Goal: Task Accomplishment & Management: Manage account settings

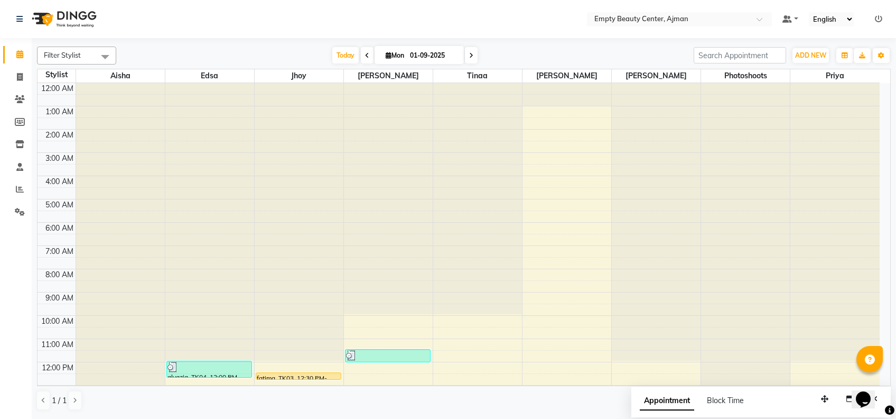
scroll to position [254, 0]
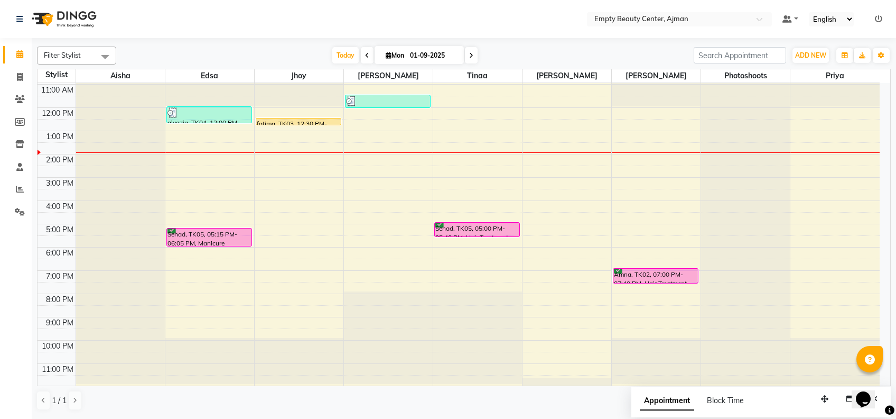
click at [644, 203] on div "12:00 AM 1:00 AM 2:00 AM 3:00 AM 4:00 AM 5:00 AM 6:00 AM 7:00 AM 8:00 AM 9:00 A…" at bounding box center [459, 108] width 843 height 558
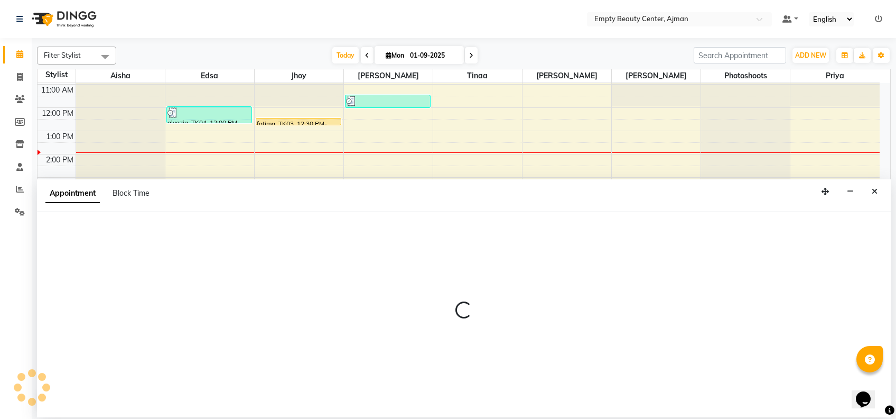
select select "57154"
select select "tentative"
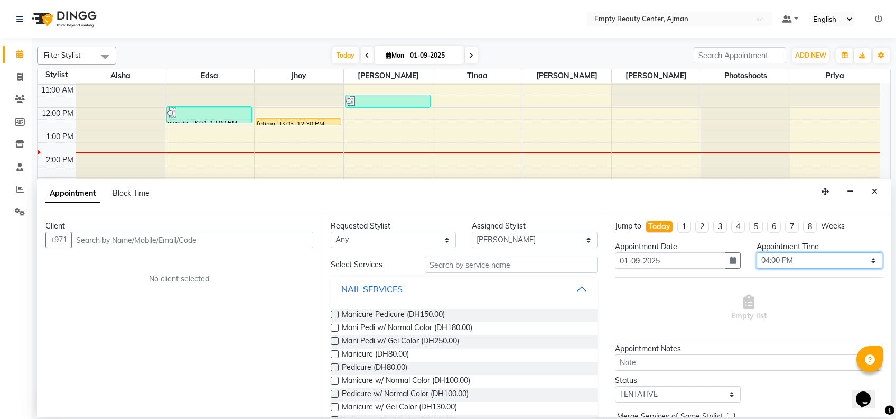
click at [797, 259] on select "Select 01:00 AM 01:15 AM 01:30 AM 01:45 AM 02:00 AM 02:15 AM 02:30 AM 02:45 AM …" at bounding box center [820, 260] width 126 height 16
select select "930"
click at [757, 252] on select "Select 01:00 AM 01:15 AM 01:30 AM 01:45 AM 02:00 AM 02:15 AM 02:30 AM 02:45 AM …" at bounding box center [820, 260] width 126 height 16
click at [388, 246] on select "Any [PERSON_NAME] Edsa jhoy [PERSON_NAME] Photoshoots Priya [PERSON_NAME] [PERS…" at bounding box center [394, 240] width 126 height 16
select select "57154"
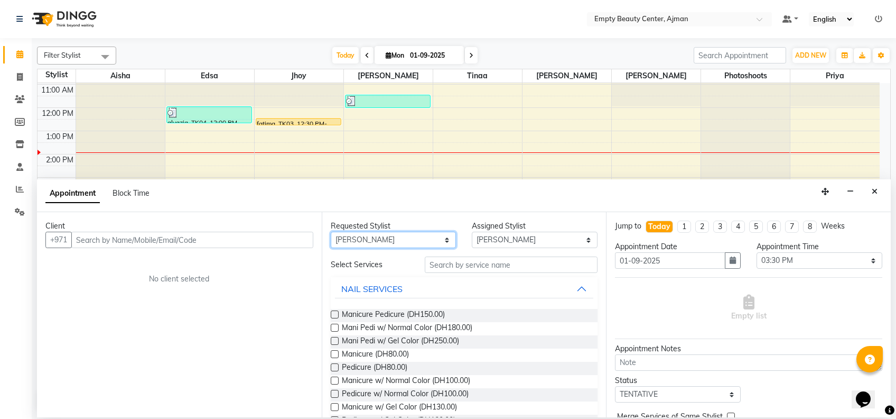
click at [331, 232] on select "Any [PERSON_NAME] Edsa jhoy [PERSON_NAME] Photoshoots Priya [PERSON_NAME] [PERS…" at bounding box center [394, 240] width 126 height 16
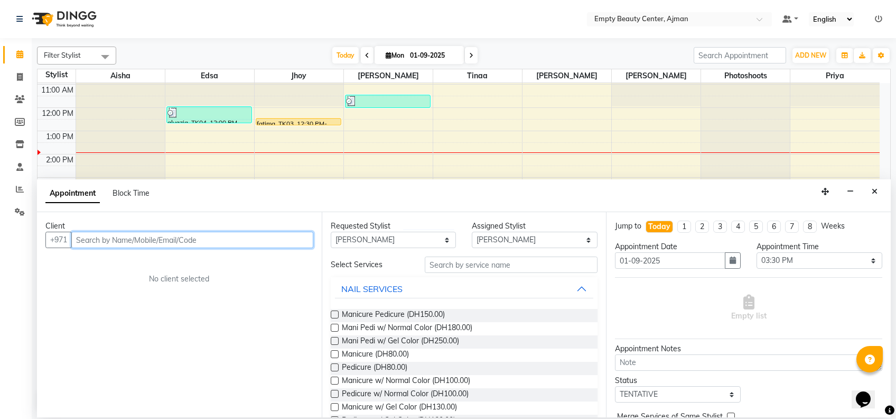
click at [262, 235] on input "text" at bounding box center [192, 240] width 242 height 16
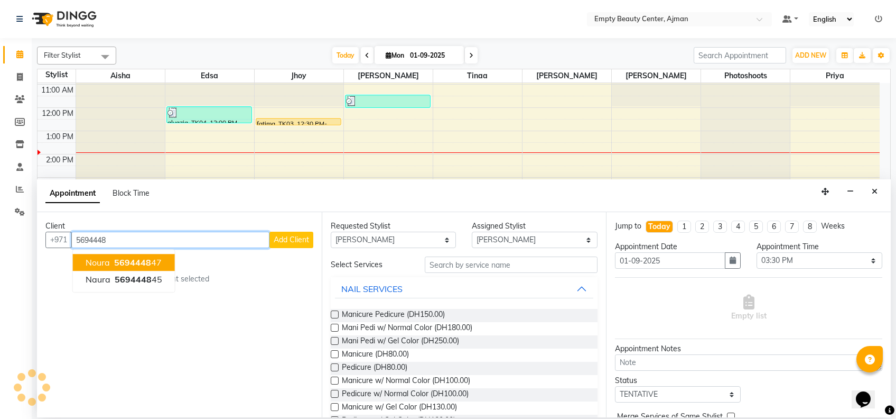
click at [123, 257] on span "5694448" at bounding box center [132, 262] width 37 height 11
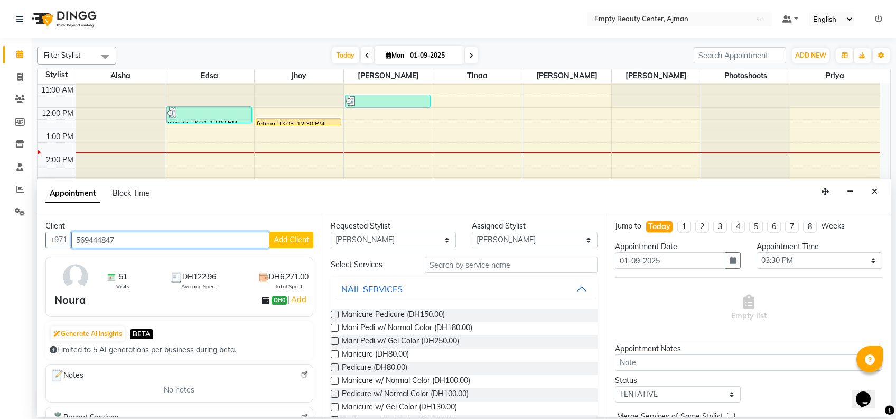
click at [199, 239] on input "569444847" at bounding box center [170, 240] width 198 height 16
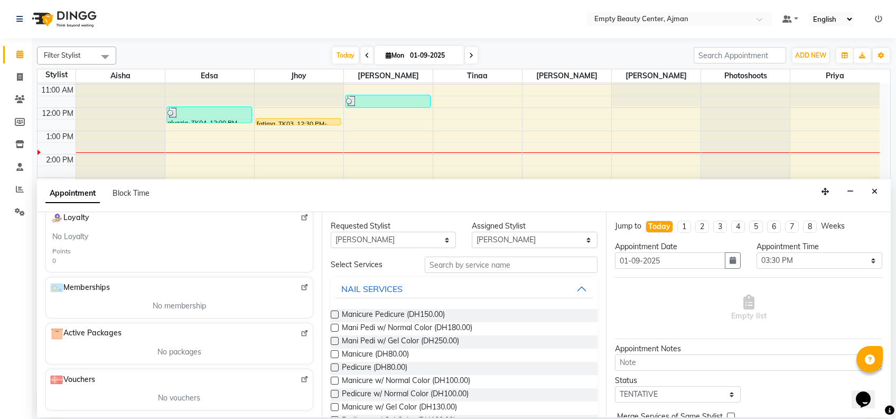
scroll to position [0, 0]
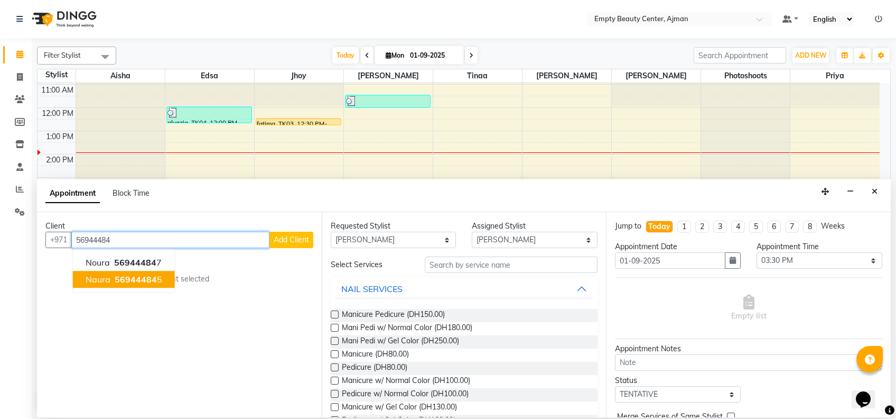
click at [148, 282] on span "56944484" at bounding box center [136, 279] width 42 height 11
click at [152, 262] on span "56944484" at bounding box center [135, 262] width 42 height 11
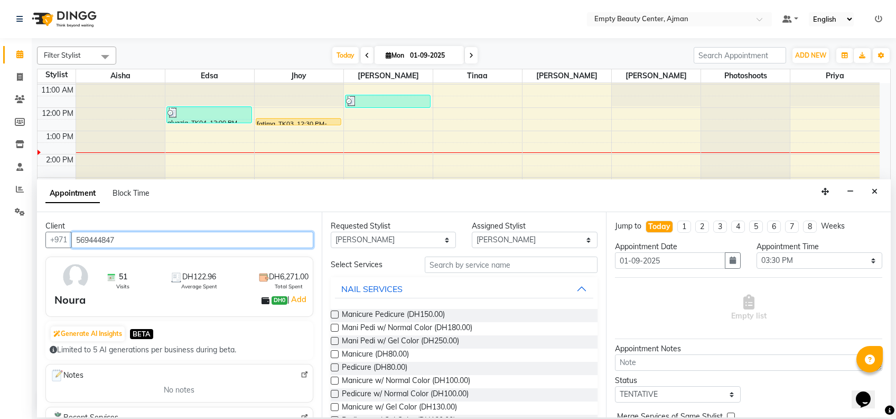
type input "569444847"
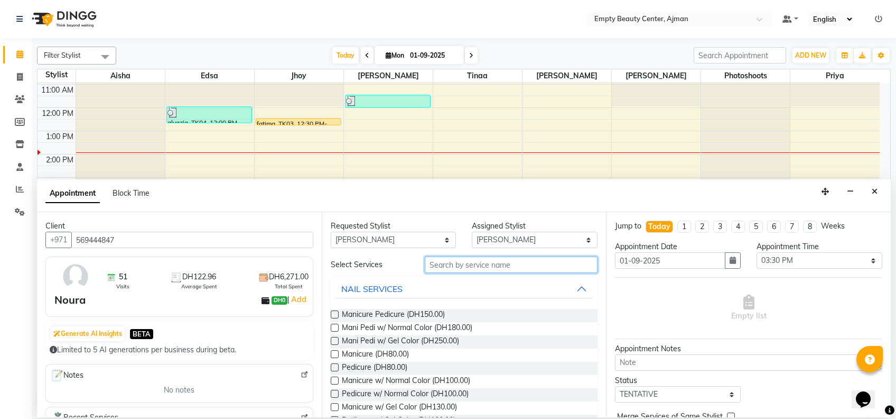
click at [479, 268] on input "text" at bounding box center [511, 264] width 173 height 16
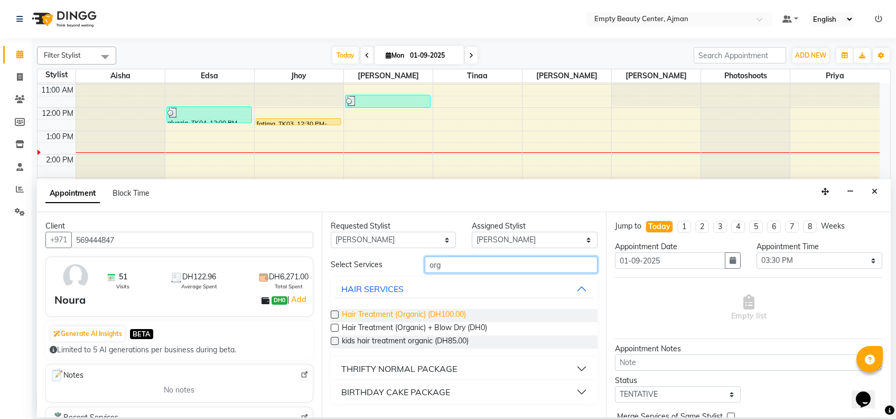
type input "org"
click at [448, 312] on span "Hair Treatment (Organic) (DH100.00)" at bounding box center [404, 315] width 124 height 13
checkbox input "false"
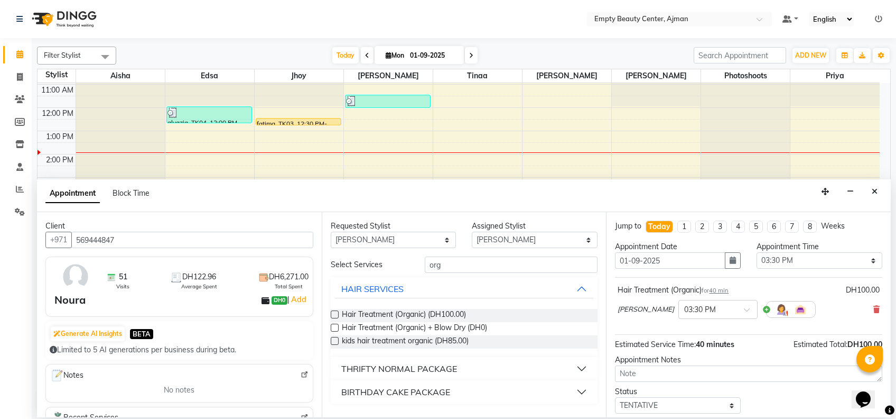
scroll to position [62, 0]
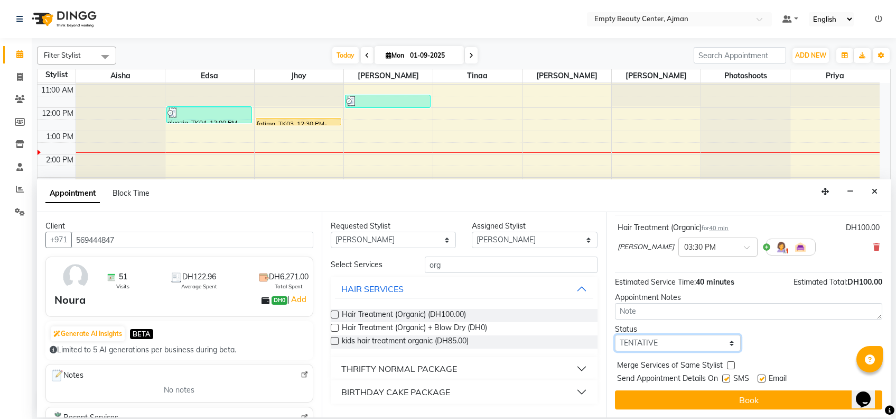
drag, startPoint x: 679, startPoint y: 346, endPoint x: 675, endPoint y: 290, distance: 55.6
click at [675, 290] on div "Jump to [DATE] 1 2 3 4 5 6 7 8 Weeks Appointment Date [DATE] Appointment Time S…" at bounding box center [748, 314] width 285 height 205
select select "confirm booking"
click at [615, 335] on select "Select TENTATIVE CONFIRM CHECK-IN UPCOMING" at bounding box center [678, 343] width 126 height 16
click at [729, 365] on label at bounding box center [731, 365] width 8 height 8
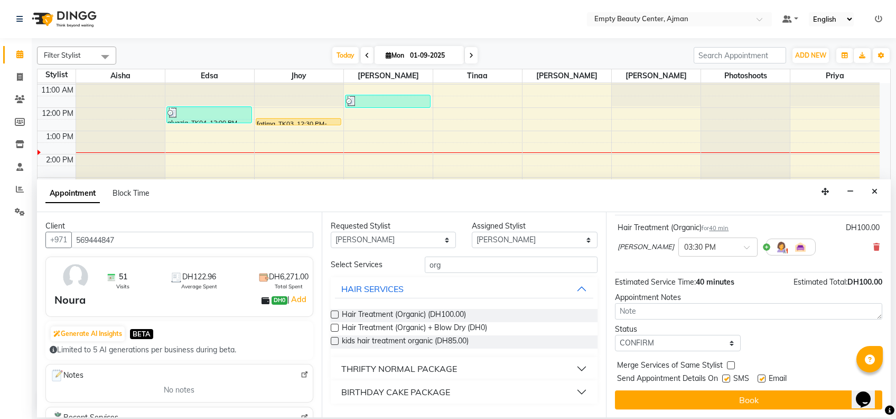
click at [729, 365] on input "checkbox" at bounding box center [730, 366] width 7 height 7
checkbox input "true"
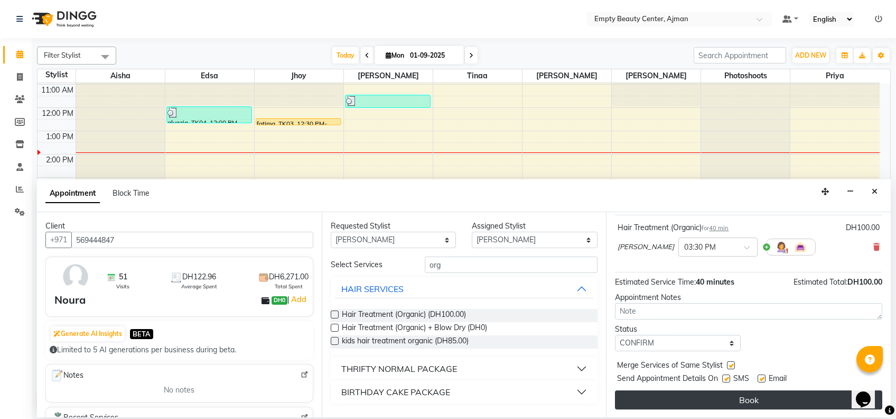
click at [765, 404] on button "Book" at bounding box center [748, 399] width 267 height 19
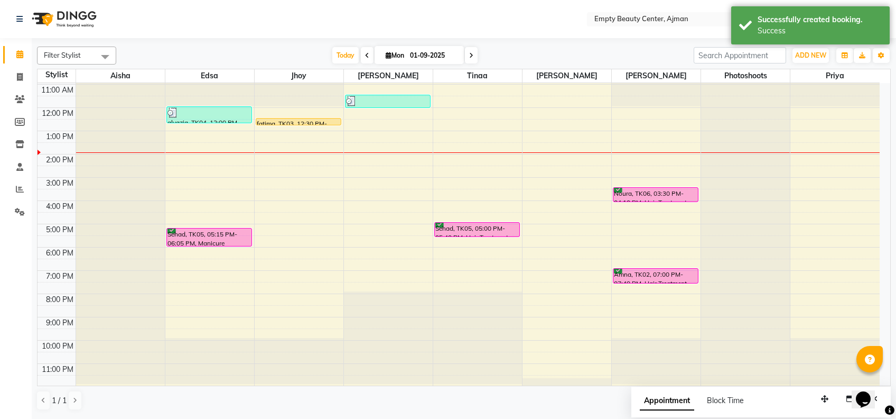
click at [381, 175] on div "12:00 AM 1:00 AM 2:00 AM 3:00 AM 4:00 AM 5:00 AM 6:00 AM 7:00 AM 8:00 AM 9:00 A…" at bounding box center [459, 108] width 843 height 558
select select "12545"
select select "tentative"
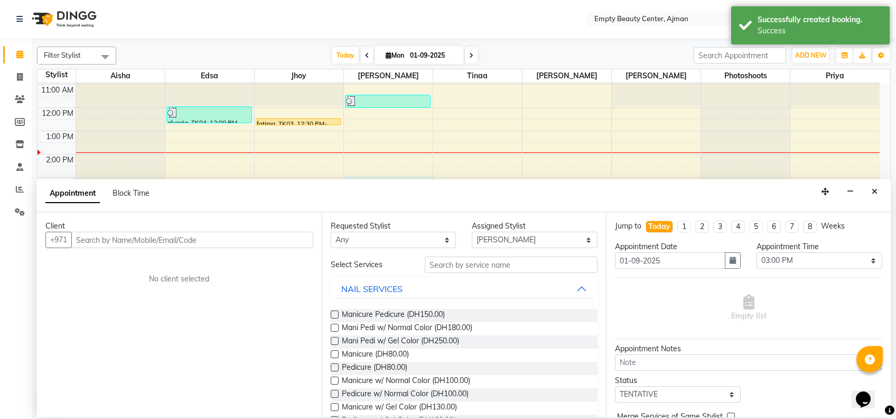
click at [804, 251] on div "Appointment Time" at bounding box center [820, 246] width 126 height 11
click at [806, 254] on select "Select 01:00 AM 01:15 AM 01:30 AM 01:45 AM 02:00 AM 02:15 AM 02:30 AM 02:45 AM …" at bounding box center [820, 260] width 126 height 16
click at [757, 252] on select "Select 01:00 AM 01:15 AM 01:30 AM 01:45 AM 02:00 AM 02:15 AM 02:30 AM 02:45 AM …" at bounding box center [820, 260] width 126 height 16
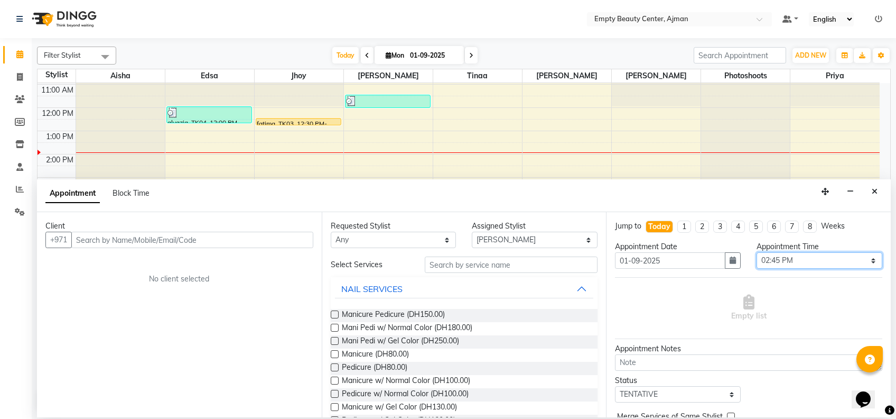
click at [813, 262] on select "Select 01:00 AM 01:15 AM 01:30 AM 01:45 AM 02:00 AM 02:15 AM 02:30 AM 02:45 AM …" at bounding box center [820, 260] width 126 height 16
select select "870"
click at [757, 252] on select "Select 01:00 AM 01:15 AM 01:30 AM 01:45 AM 02:00 AM 02:15 AM 02:30 AM 02:45 AM …" at bounding box center [820, 260] width 126 height 16
click at [479, 267] on input "text" at bounding box center [511, 264] width 173 height 16
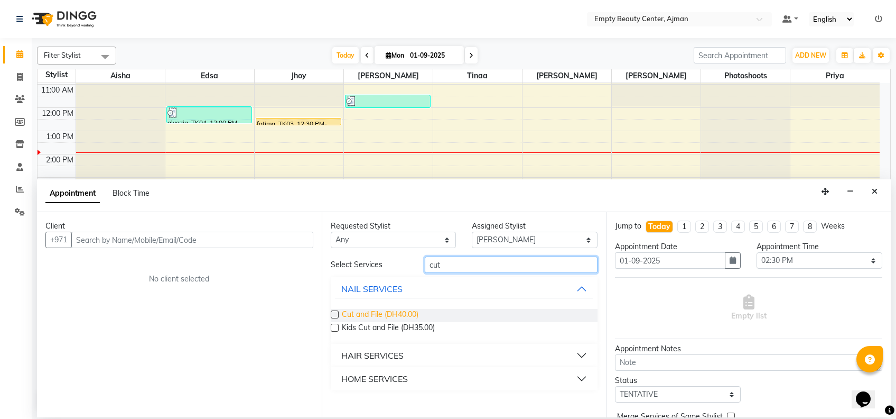
type input "cut"
click at [407, 313] on span "Cut and File (DH40.00)" at bounding box center [380, 315] width 77 height 13
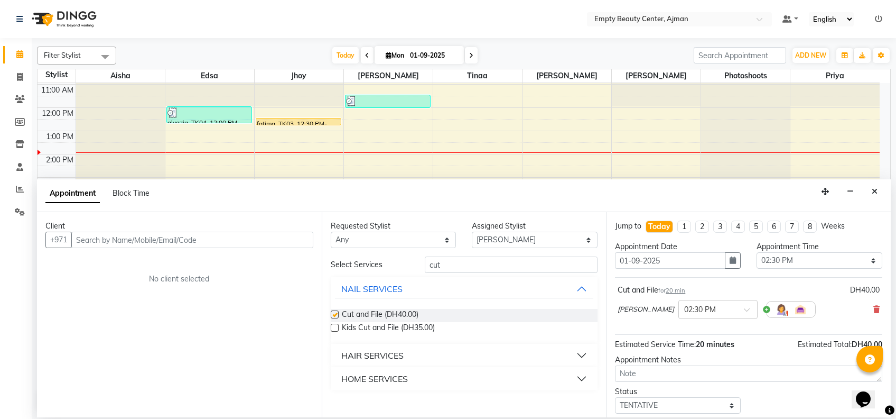
checkbox input "false"
click at [213, 233] on input "text" at bounding box center [192, 240] width 242 height 16
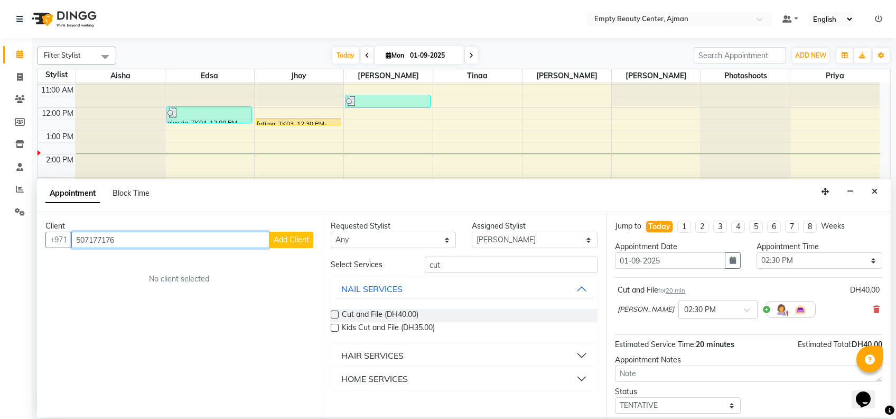
type input "507177176"
click at [286, 243] on span "Add Client" at bounding box center [291, 240] width 35 height 10
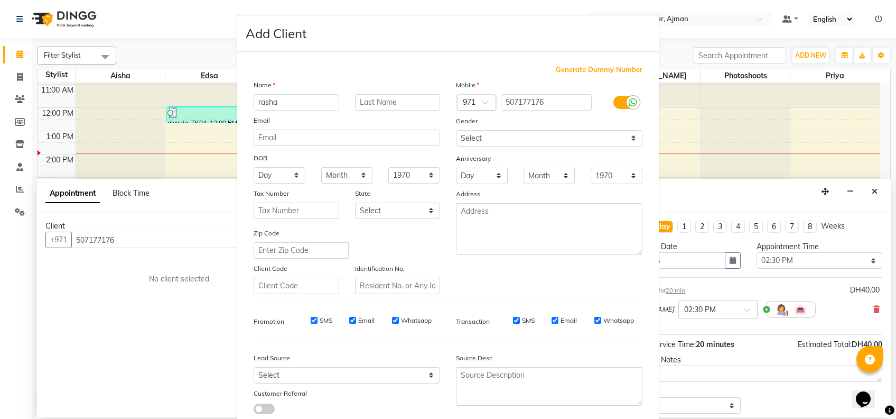
type input "rasha"
click at [577, 136] on select "Select [DEMOGRAPHIC_DATA] [DEMOGRAPHIC_DATA] Other Prefer Not To Say" at bounding box center [549, 138] width 187 height 16
select select "[DEMOGRAPHIC_DATA]"
click at [456, 130] on select "Select [DEMOGRAPHIC_DATA] [DEMOGRAPHIC_DATA] Other Prefer Not To Say" at bounding box center [549, 138] width 187 height 16
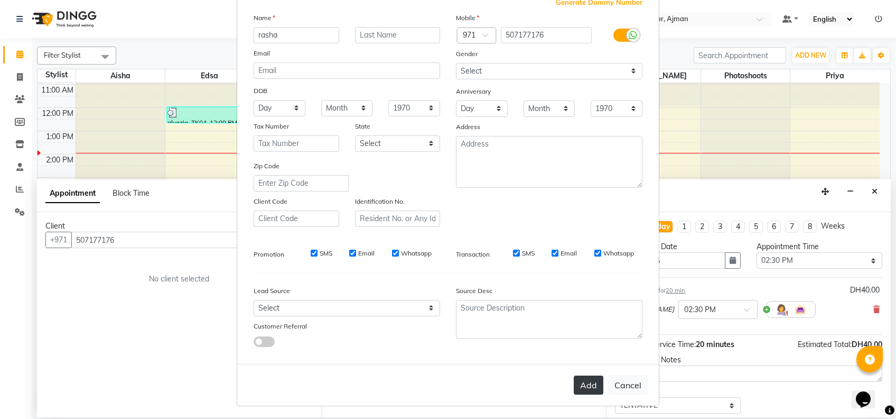
click at [590, 377] on button "Add" at bounding box center [589, 384] width 30 height 19
select select
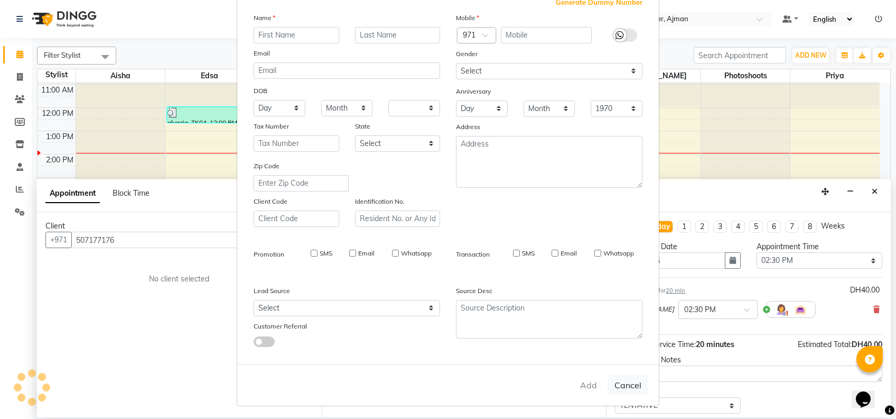
select select
checkbox input "false"
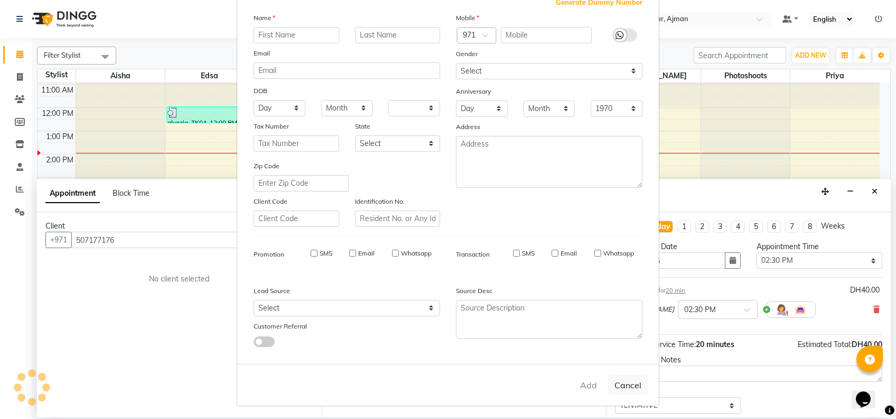
checkbox input "false"
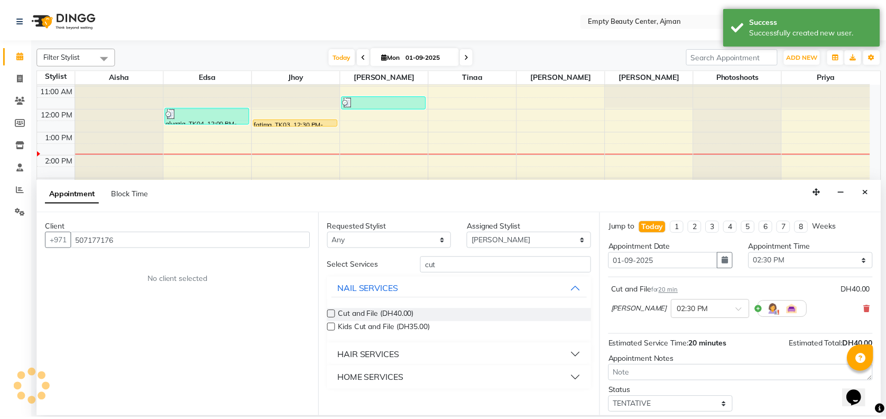
scroll to position [62, 0]
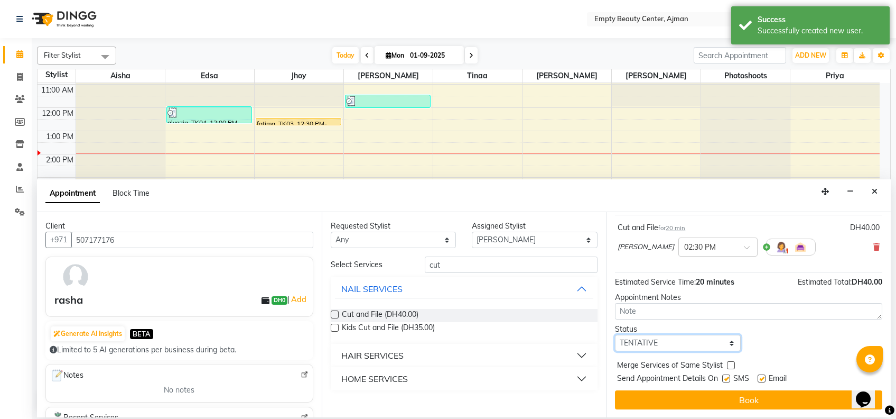
click at [720, 347] on select "Select TENTATIVE CONFIRM CHECK-IN UPCOMING" at bounding box center [678, 343] width 126 height 16
select select "confirm booking"
click at [615, 335] on select "Select TENTATIVE CONFIRM CHECK-IN UPCOMING" at bounding box center [678, 343] width 126 height 16
click at [728, 361] on label at bounding box center [731, 365] width 8 height 8
click at [728, 363] on input "checkbox" at bounding box center [730, 366] width 7 height 7
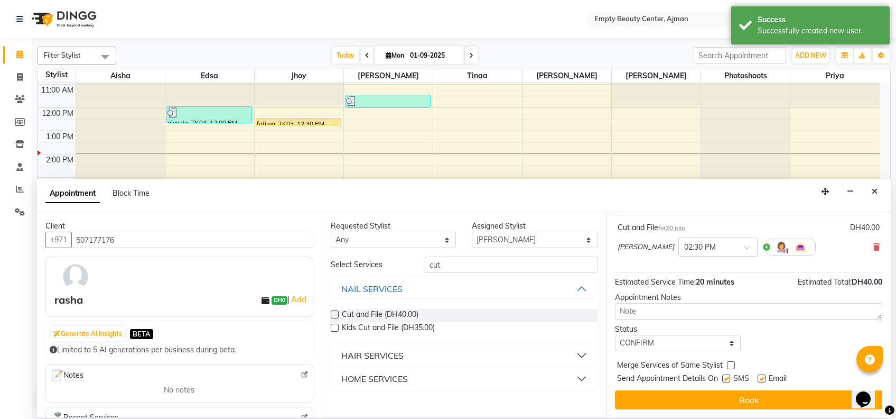
checkbox input "true"
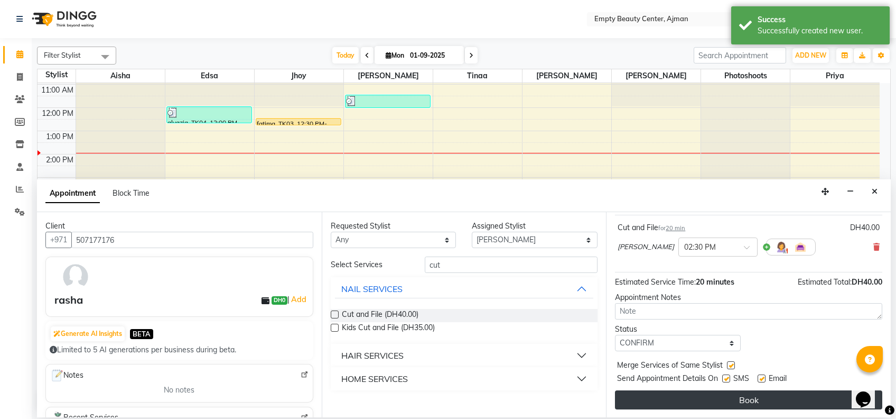
click at [756, 394] on button "Book" at bounding box center [748, 399] width 267 height 19
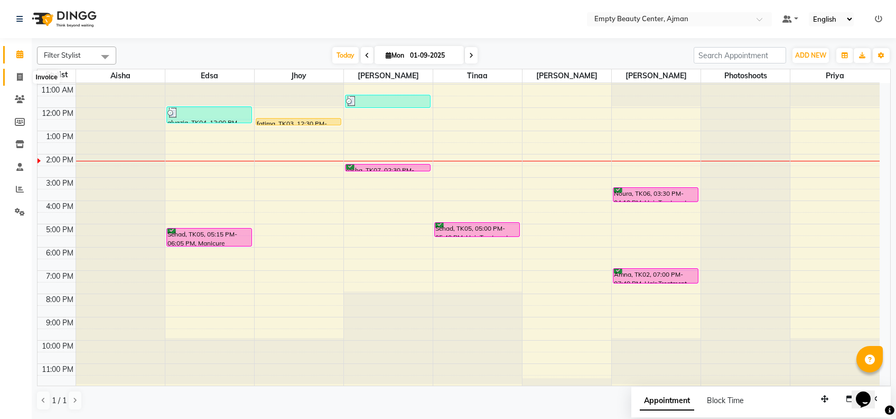
click at [14, 82] on span at bounding box center [20, 77] width 18 height 12
select select "service"
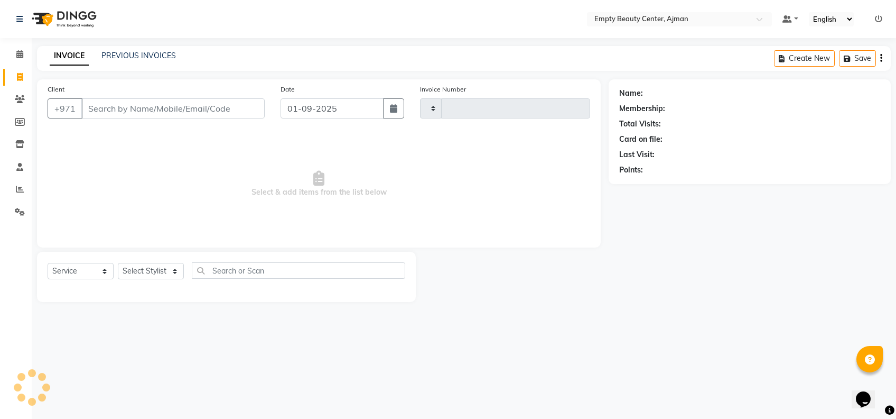
type input "2173"
select select "769"
click at [196, 108] on input "Client" at bounding box center [172, 108] width 183 height 20
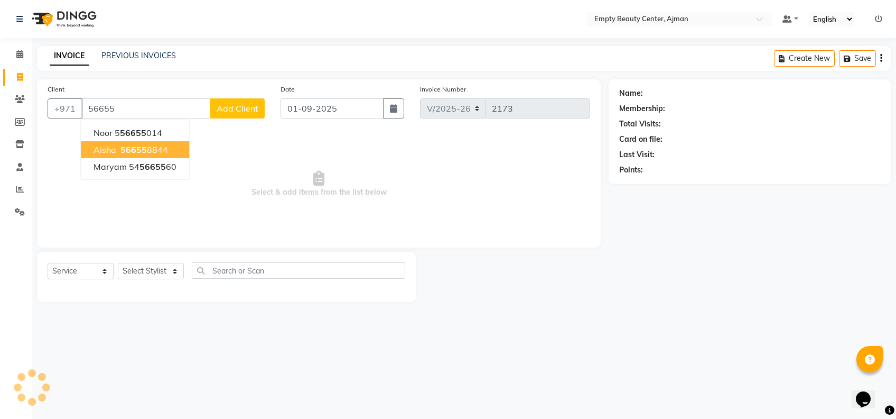
click at [177, 150] on button "Aisha 56655 8844" at bounding box center [135, 149] width 108 height 17
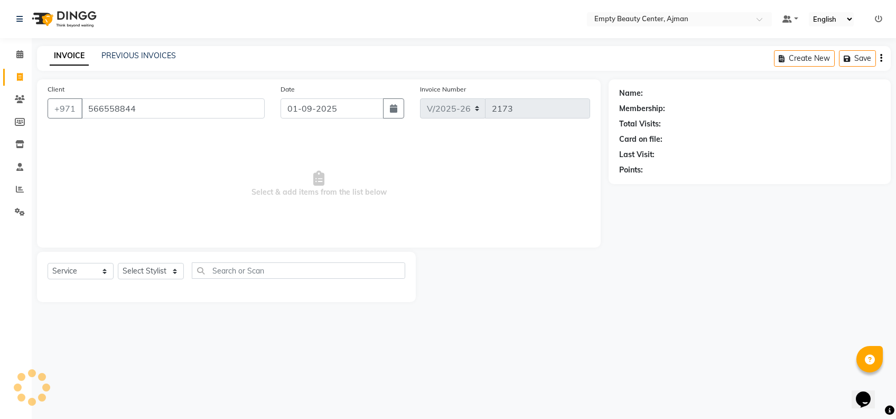
type input "566558844"
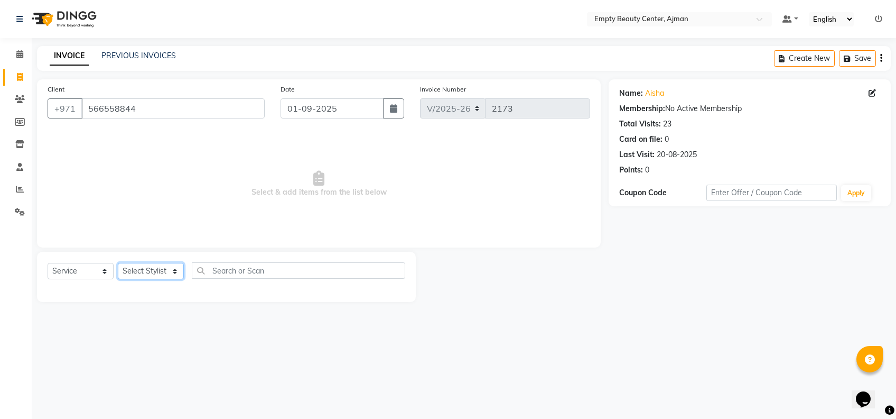
click at [161, 273] on select "Select Stylist [PERSON_NAME] Edsa jhoy [PERSON_NAME] Photoshoots [PERSON_NAME] …" at bounding box center [151, 271] width 66 height 16
select select "33047"
click at [118, 263] on select "Select Stylist [PERSON_NAME] Edsa jhoy [PERSON_NAME] Photoshoots [PERSON_NAME] …" at bounding box center [151, 271] width 66 height 16
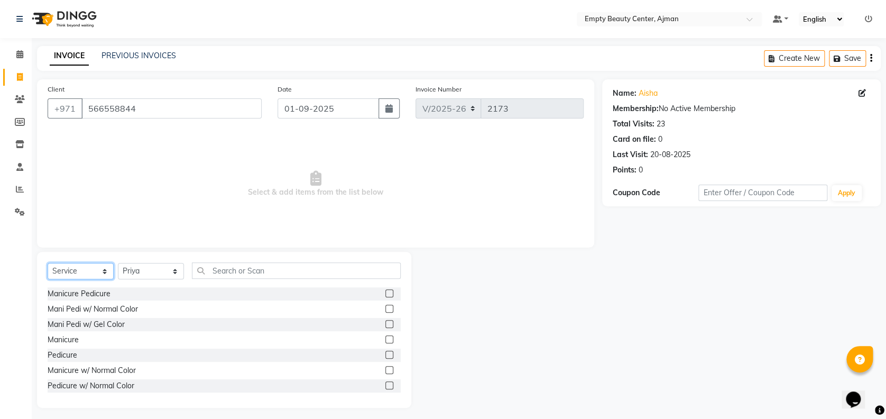
click at [92, 276] on select "Select Service Product Membership Package Voucher Prepaid Gift Card" at bounding box center [81, 271] width 66 height 16
select select "package"
click at [48, 263] on select "Select Service Product Membership Package Voucher Prepaid Gift Card" at bounding box center [81, 271] width 66 height 16
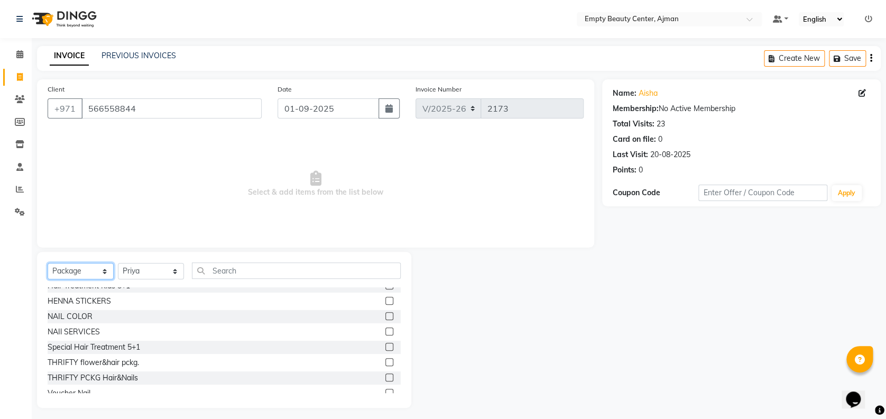
scroll to position [140, 0]
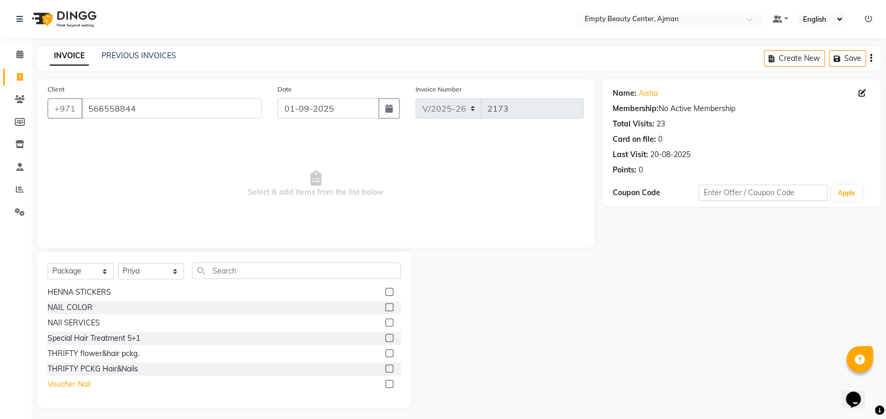
click at [84, 383] on div "Voucher Nail" at bounding box center [69, 383] width 43 height 11
checkbox input "false"
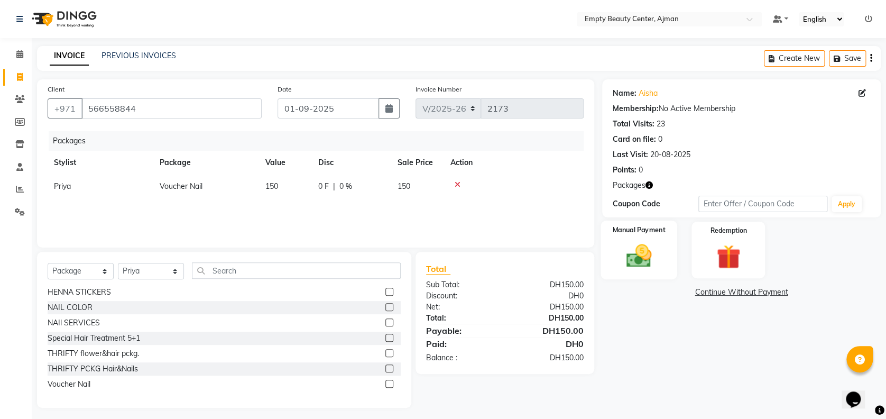
click at [648, 249] on img at bounding box center [638, 255] width 41 height 29
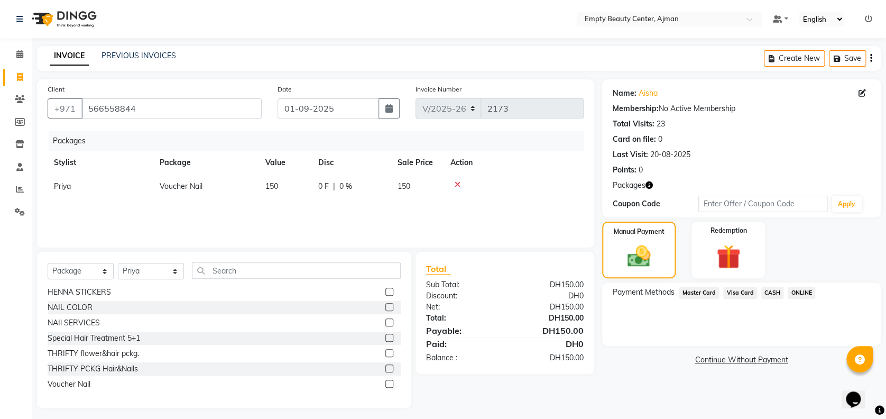
click at [738, 293] on span "Visa Card" at bounding box center [740, 292] width 34 height 12
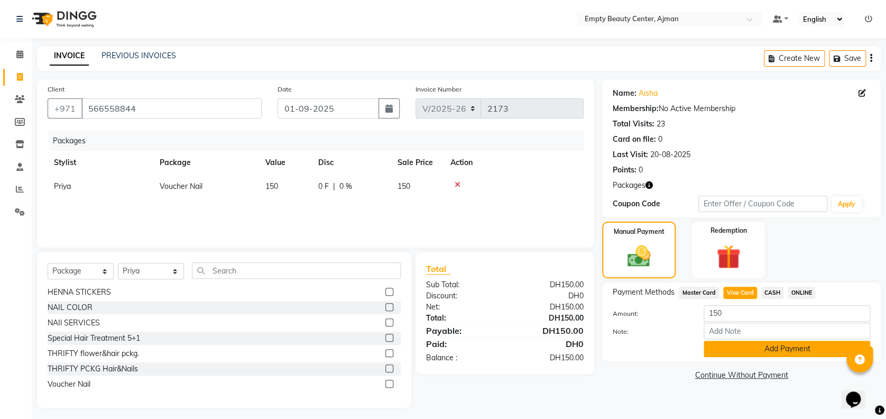
click at [774, 347] on button "Add Payment" at bounding box center [787, 348] width 166 height 16
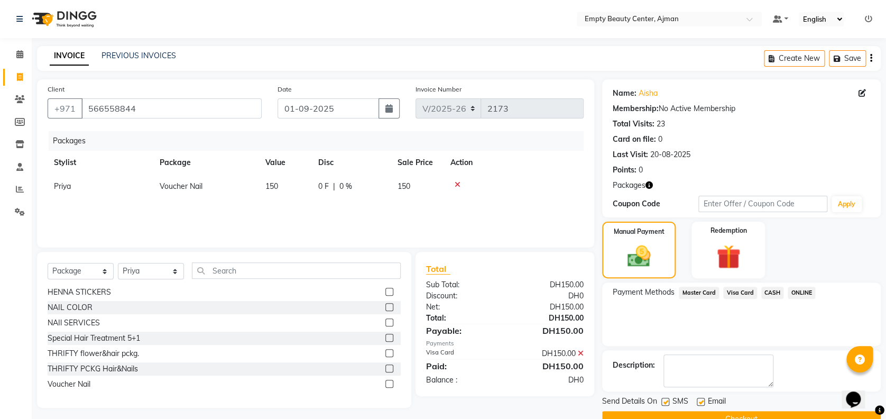
scroll to position [24, 0]
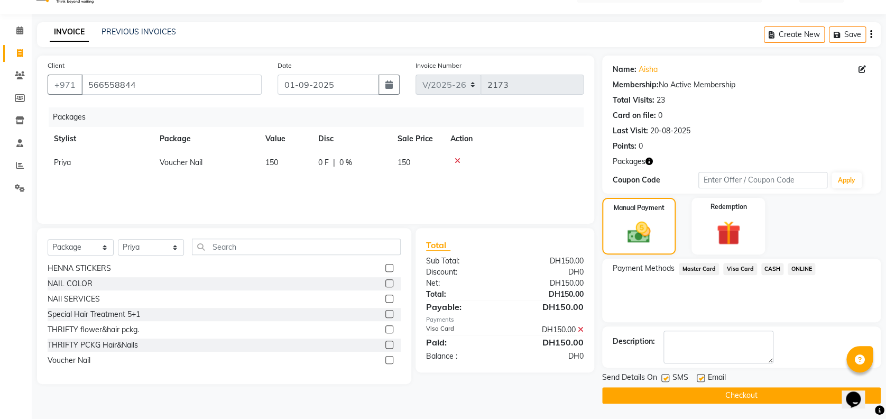
click at [718, 400] on button "Checkout" at bounding box center [741, 395] width 279 height 16
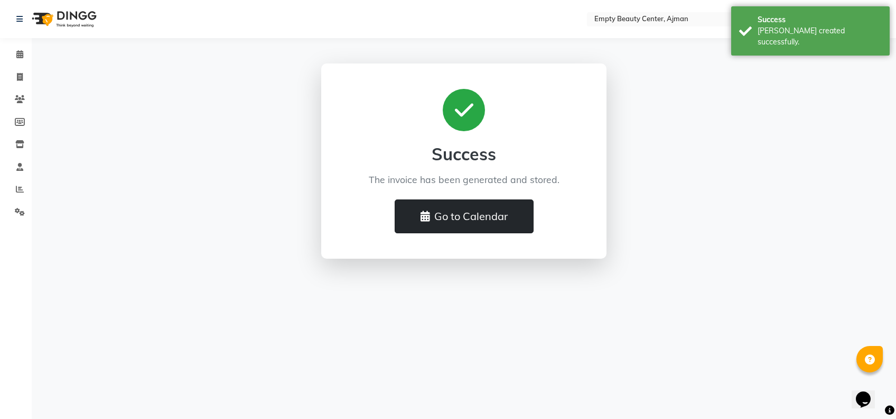
click at [482, 219] on button "Go to Calendar" at bounding box center [464, 216] width 139 height 34
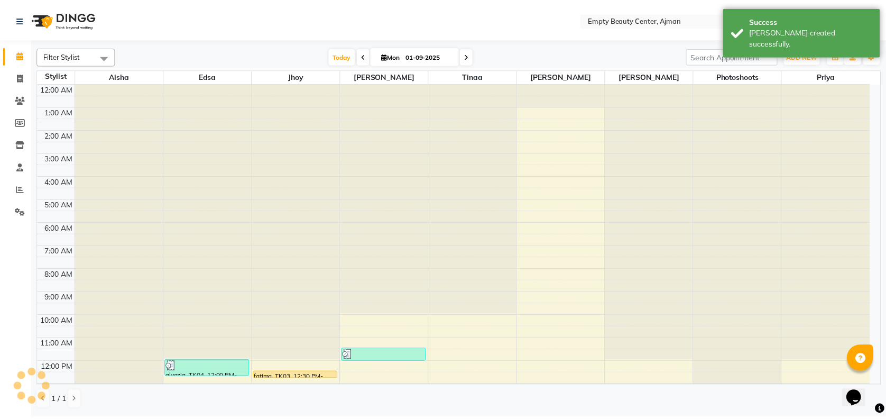
scroll to position [140, 0]
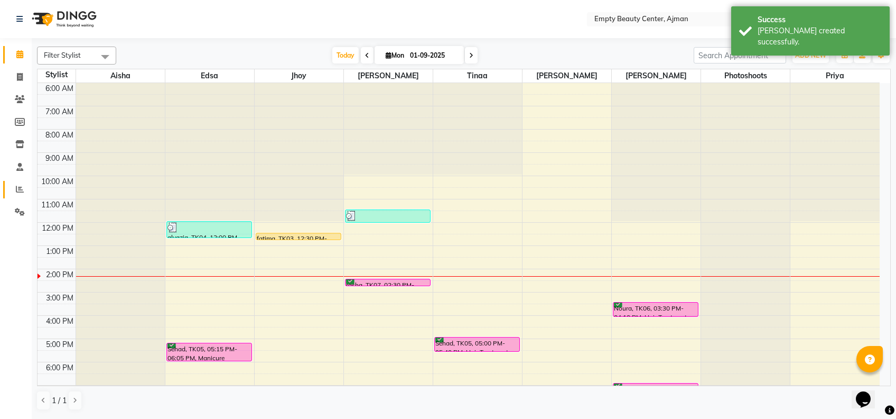
click at [27, 191] on span at bounding box center [20, 189] width 18 height 12
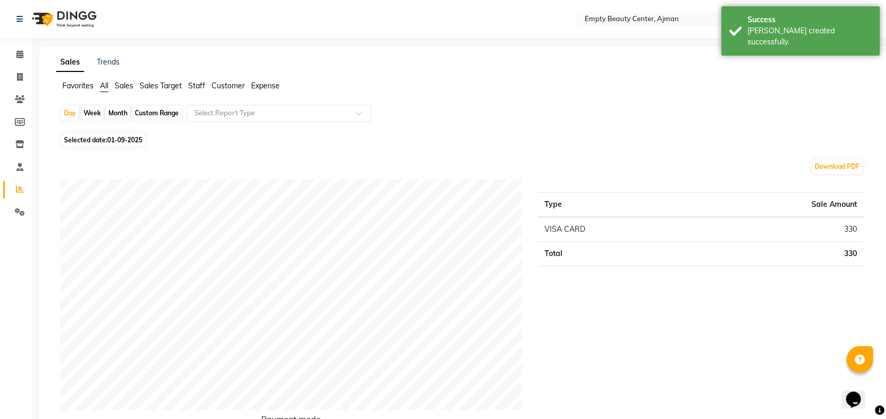
drag, startPoint x: 18, startPoint y: 44, endPoint x: 32, endPoint y: 61, distance: 21.8
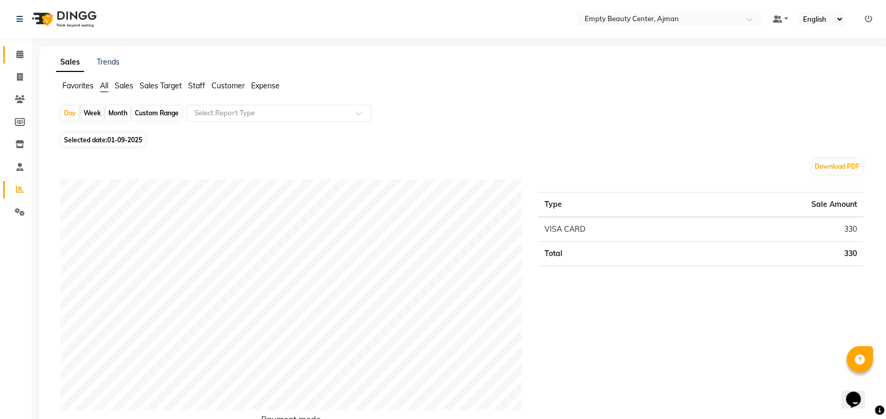
click at [15, 62] on link "Calendar" at bounding box center [15, 54] width 25 height 17
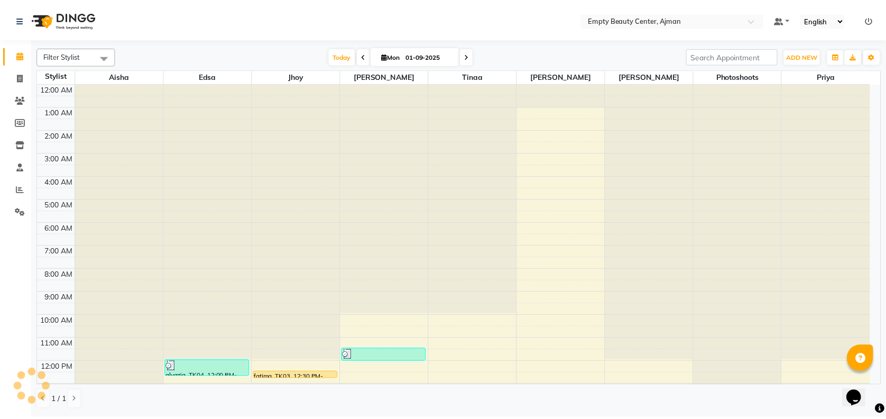
scroll to position [140, 0]
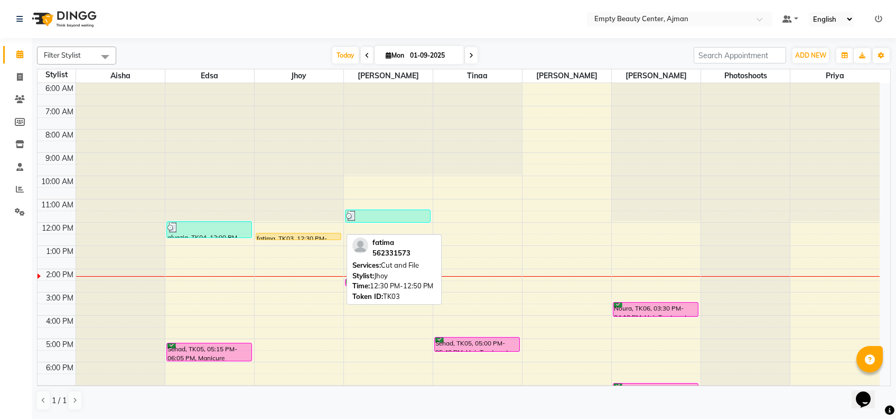
click at [319, 235] on div "fatima, TK03, 12:30 PM-12:50 PM, Cut and File" at bounding box center [298, 236] width 85 height 6
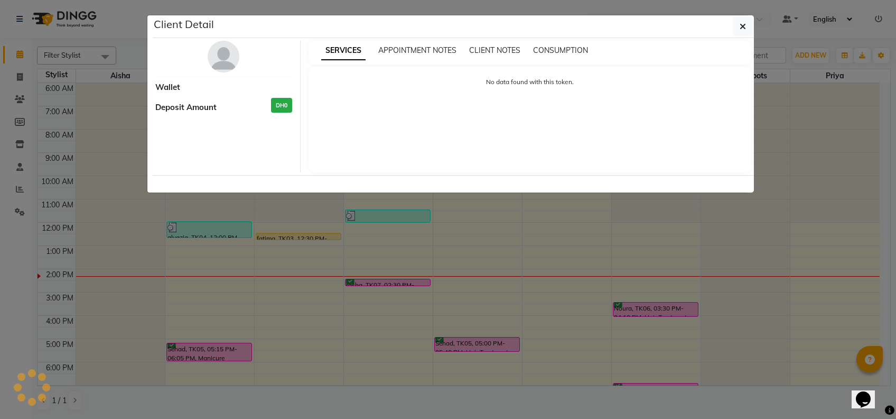
select select "1"
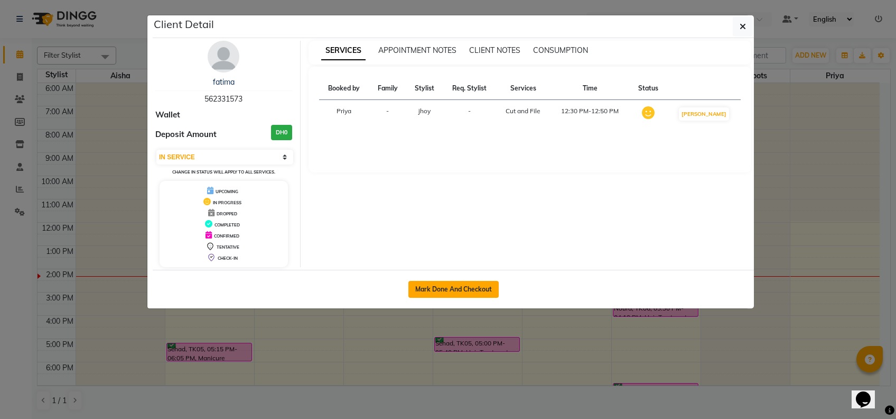
click at [459, 289] on button "Mark Done And Checkout" at bounding box center [454, 289] width 90 height 17
select select "service"
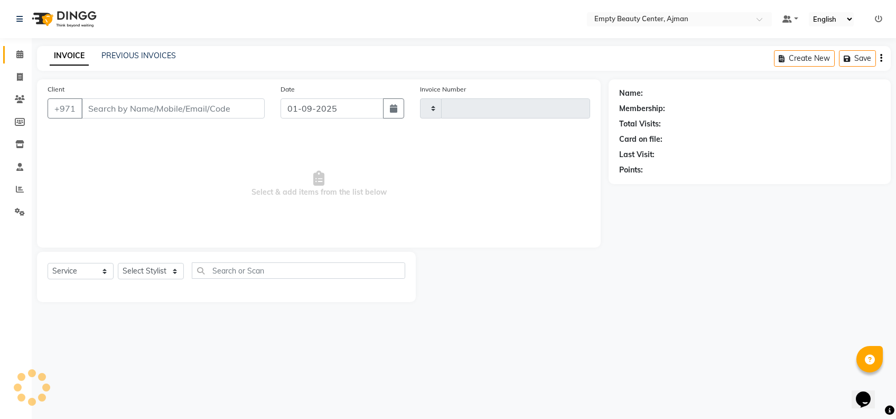
type input "2174"
select select "769"
type input "562331573"
select select "43428"
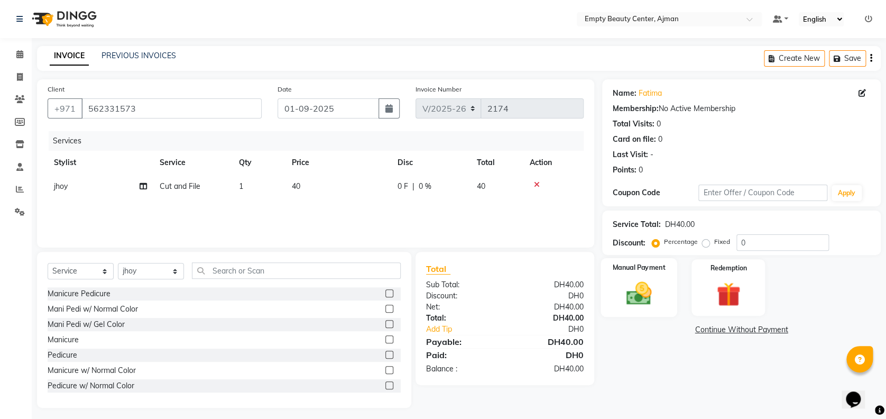
click at [620, 296] on img at bounding box center [638, 293] width 41 height 29
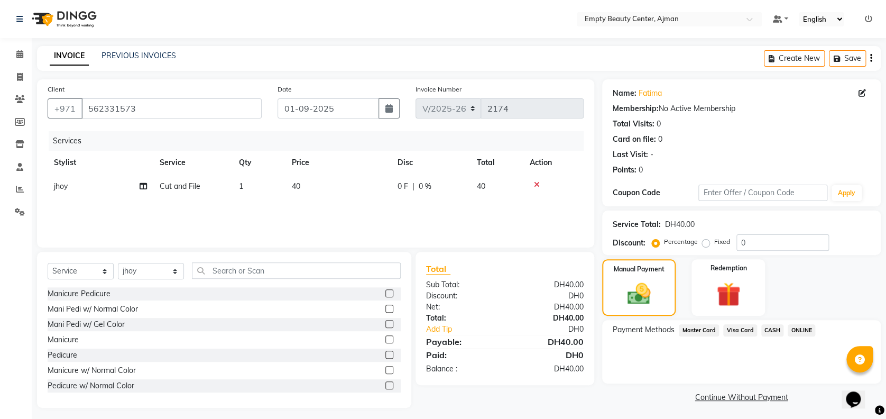
click at [704, 331] on span "Master Card" at bounding box center [699, 330] width 40 height 12
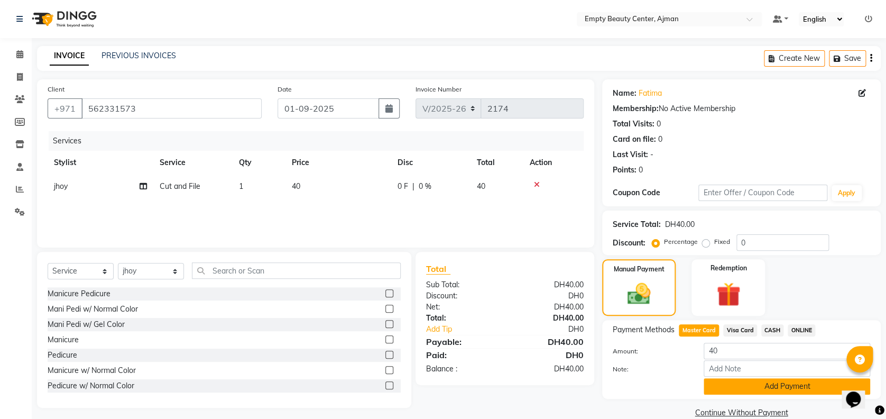
click at [779, 384] on button "Add Payment" at bounding box center [787, 386] width 166 height 16
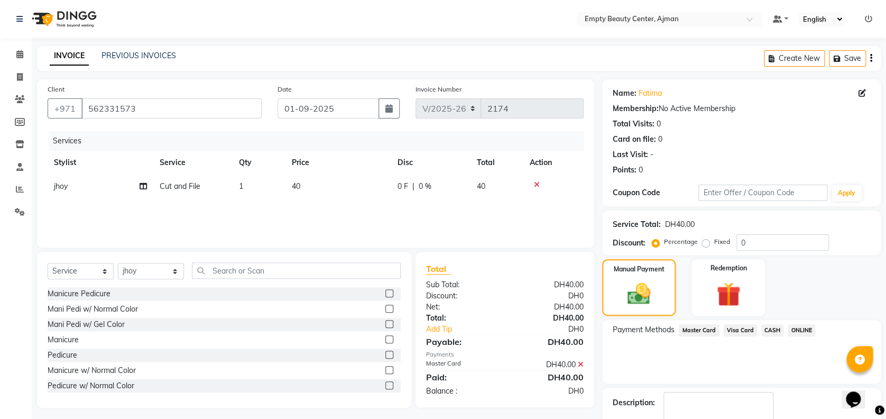
scroll to position [61, 0]
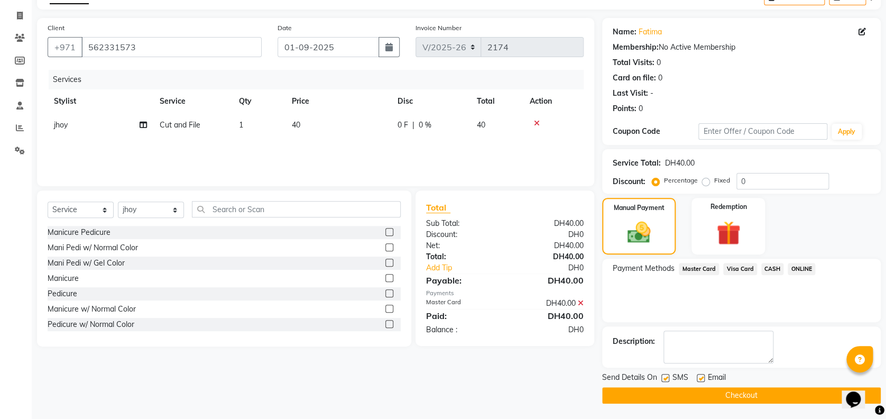
click at [750, 396] on button "Checkout" at bounding box center [741, 395] width 279 height 16
click at [17, 152] on icon at bounding box center [20, 150] width 10 height 8
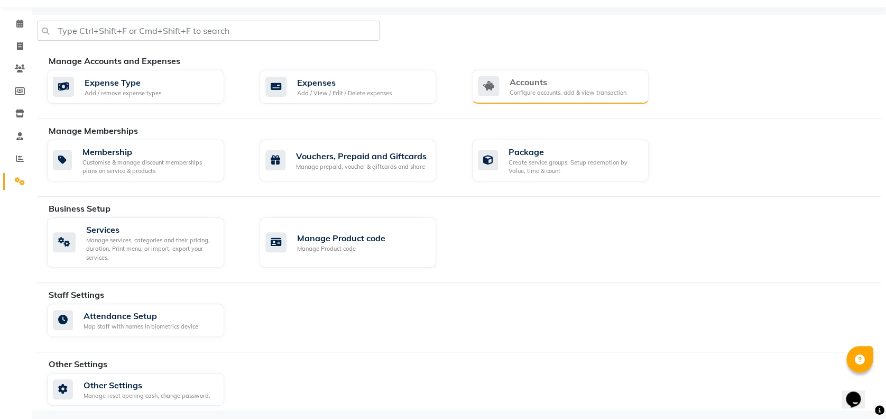
scroll to position [31, 0]
click at [533, 96] on div "Configure accounts, add & view transaction" at bounding box center [568, 92] width 117 height 9
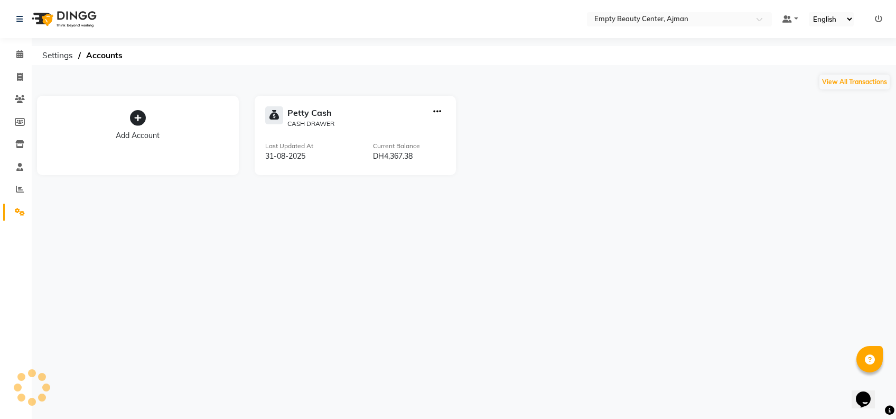
click at [436, 112] on icon "button" at bounding box center [437, 112] width 8 height 1
click at [433, 76] on div "Add Transaction" at bounding box center [438, 76] width 56 height 11
select select "direct"
select select "2050"
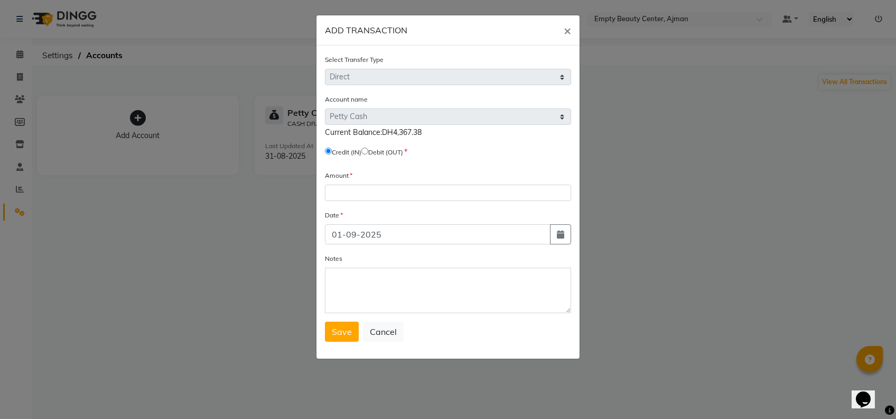
click at [368, 151] on input "radio" at bounding box center [365, 150] width 7 height 7
radio input "true"
click at [409, 192] on input "number" at bounding box center [448, 192] width 246 height 16
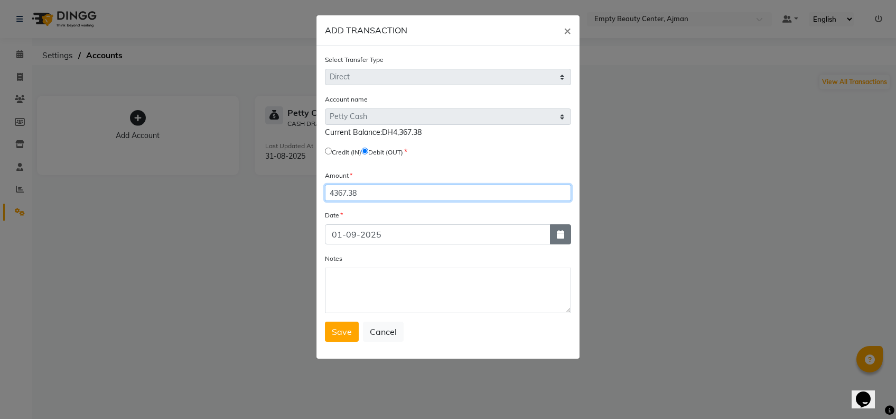
type input "4367.38"
click at [559, 234] on icon "button" at bounding box center [560, 234] width 7 height 8
select select "9"
select select "2025"
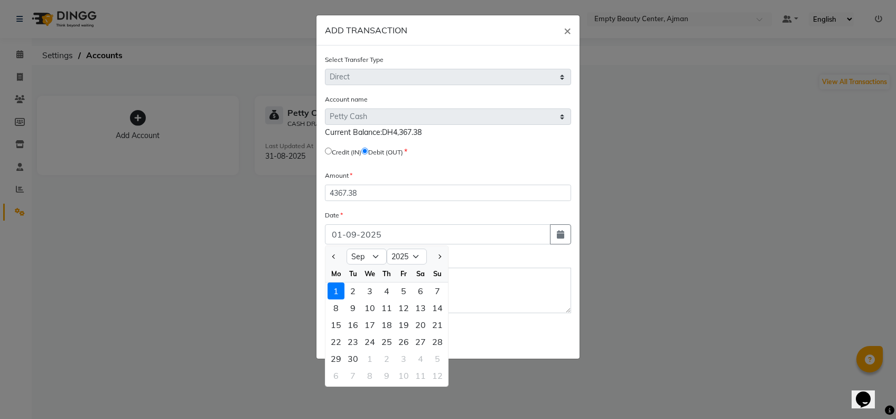
click at [364, 265] on div "We" at bounding box center [370, 273] width 17 height 17
click at [360, 254] on select "Jan Feb Mar Apr May Jun [DATE] Aug Sep Oct Nov Dec" at bounding box center [367, 256] width 40 height 16
select select "8"
click at [347, 248] on select "Jan Feb Mar Apr May Jun [DATE] Aug Sep Oct Nov Dec" at bounding box center [367, 256] width 40 height 16
click at [438, 360] on div "31" at bounding box center [437, 358] width 17 height 17
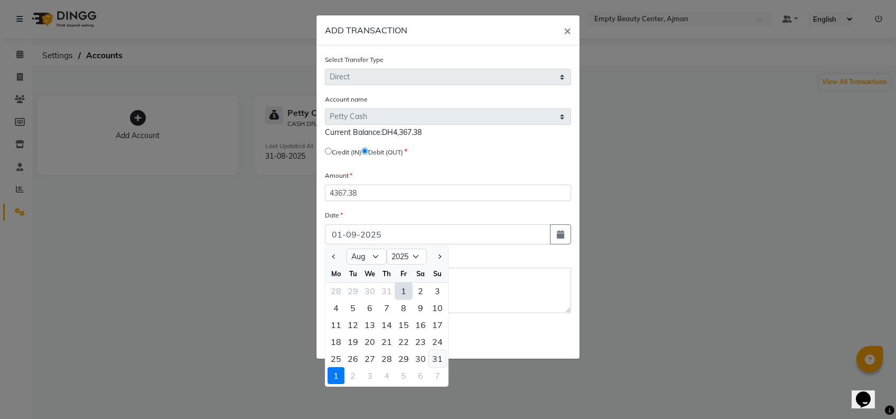
type input "31-08-2025"
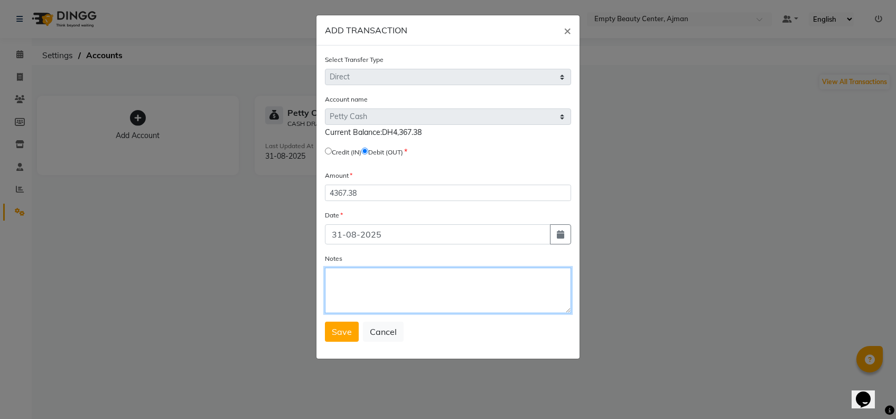
click at [397, 289] on textarea "Notes" at bounding box center [448, 289] width 246 height 45
type textarea "handover to mr [PERSON_NAME] end of the month"
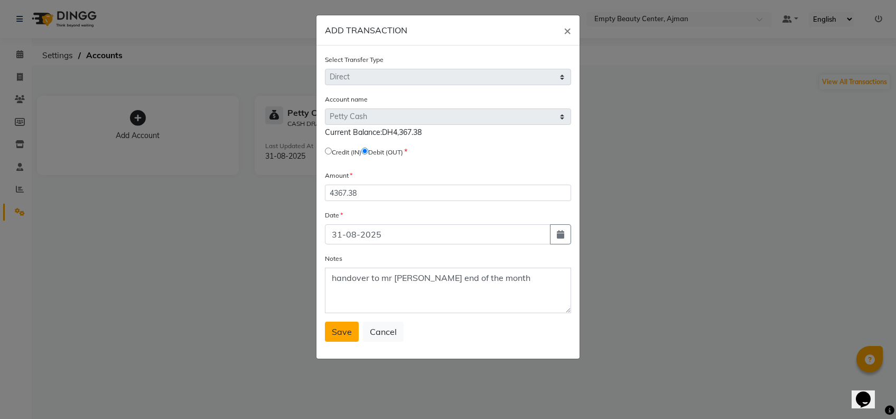
click at [336, 328] on span "Save" at bounding box center [342, 331] width 20 height 11
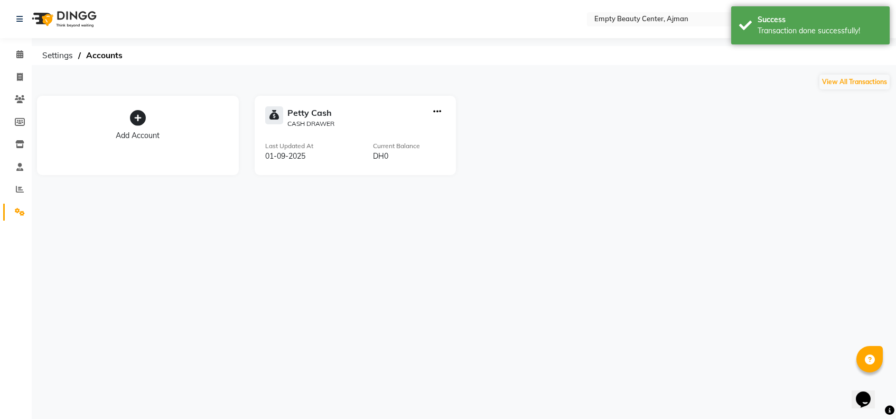
click at [339, 140] on div "[PERSON_NAME] Cash CASH DRAWER Last Updated At [DATE] Current Balance DH0" at bounding box center [356, 135] width 202 height 79
click at [843, 78] on button "View All Transactions" at bounding box center [855, 82] width 70 height 15
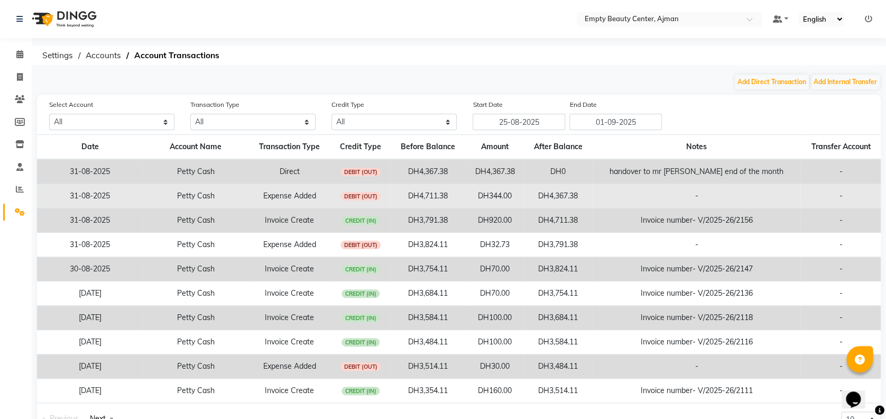
click at [621, 190] on td "-" at bounding box center [696, 196] width 208 height 24
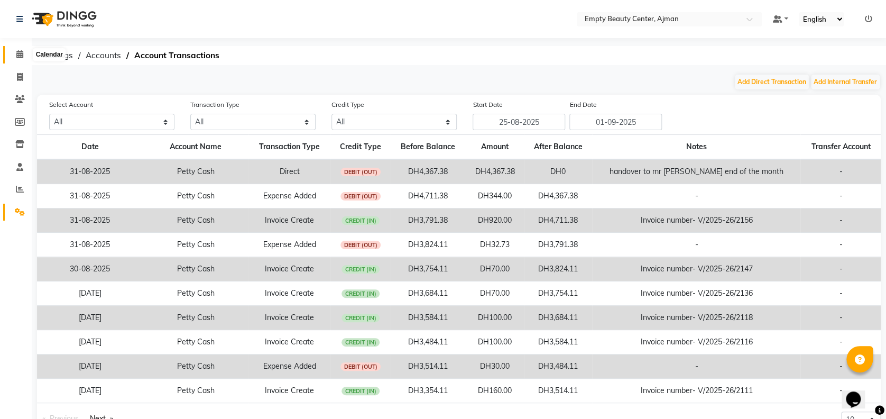
click at [21, 50] on span at bounding box center [20, 55] width 18 height 12
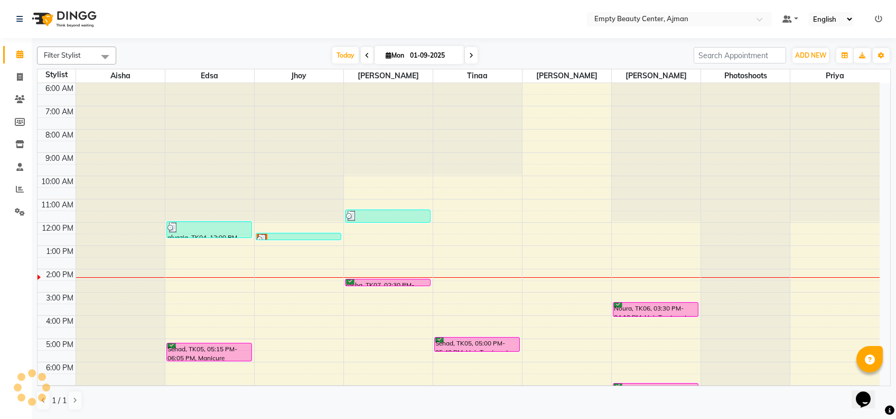
scroll to position [254, 0]
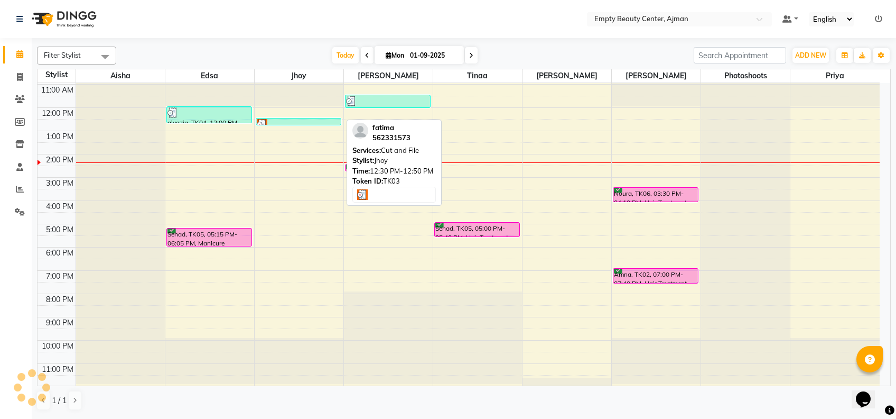
click at [305, 121] on div at bounding box center [299, 124] width 84 height 11
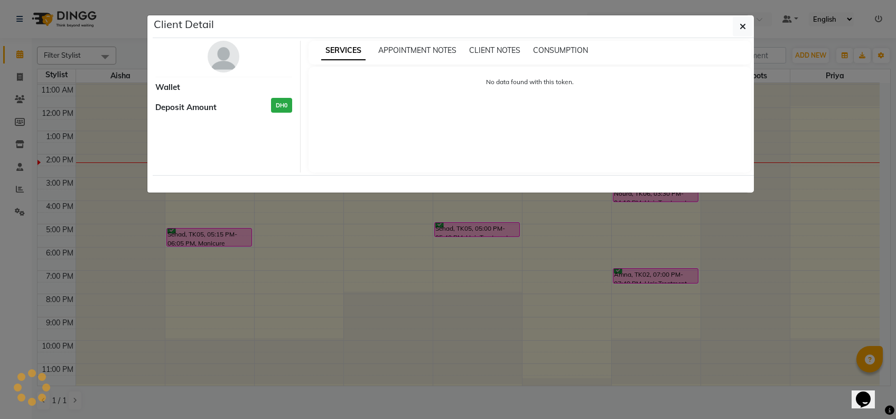
select select "3"
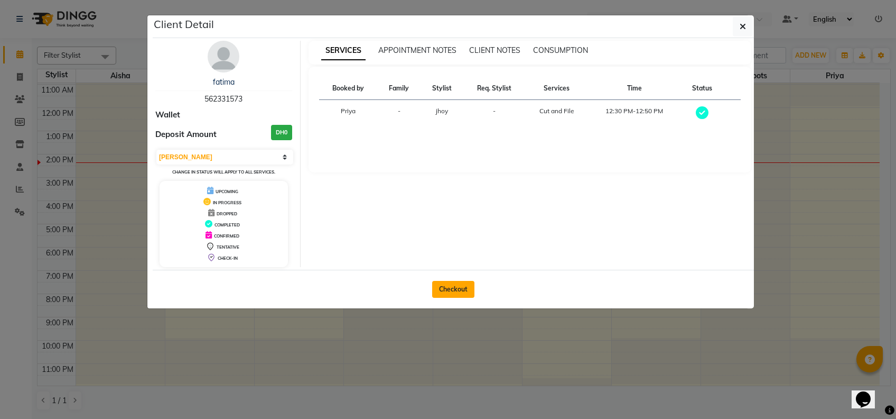
click at [452, 281] on button "Checkout" at bounding box center [453, 289] width 42 height 17
select select "service"
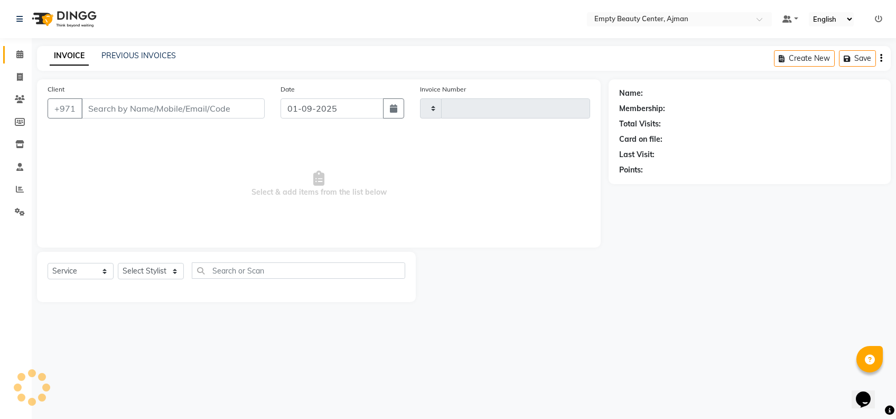
type input "2174"
select select "769"
type input "562331573"
select select "43428"
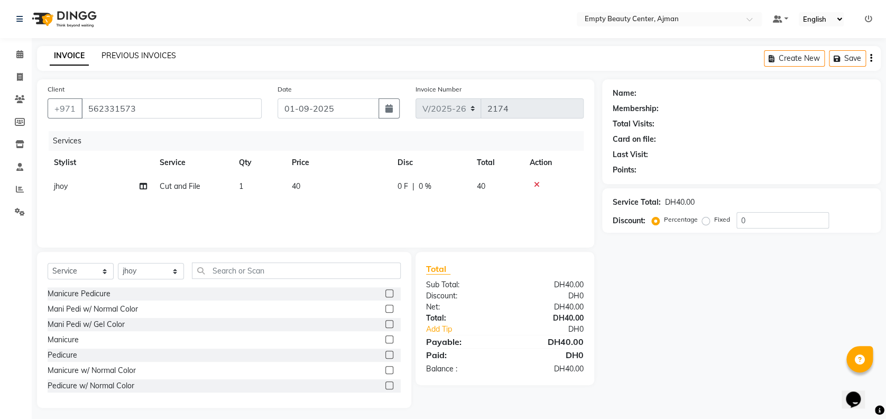
click at [154, 59] on link "PREVIOUS INVOICES" at bounding box center [138, 56] width 75 height 10
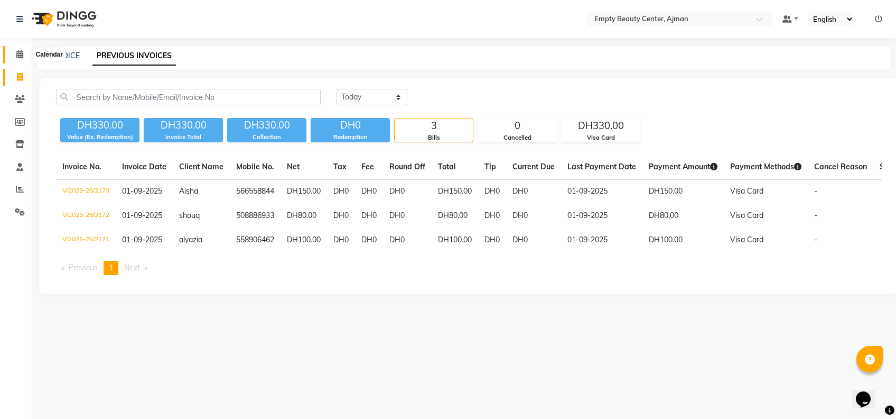
click at [17, 54] on icon at bounding box center [19, 54] width 7 height 8
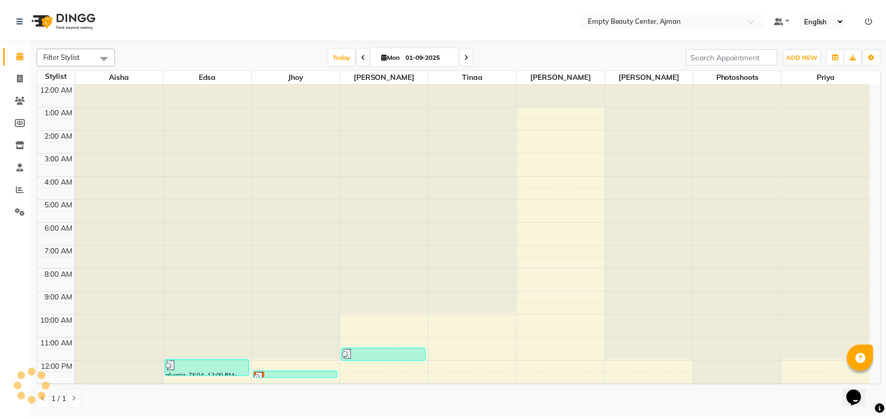
scroll to position [140, 0]
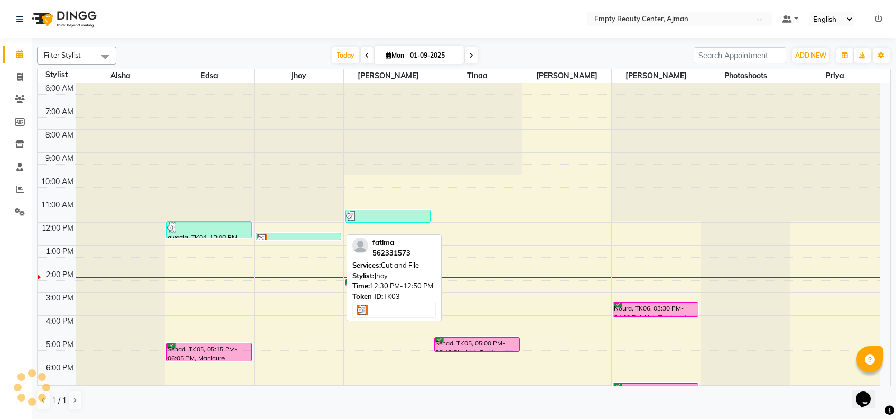
click at [316, 238] on div at bounding box center [299, 239] width 84 height 11
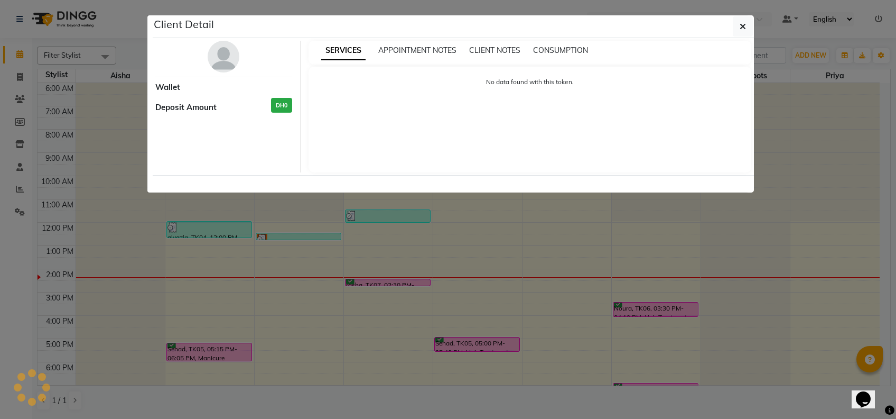
select select "3"
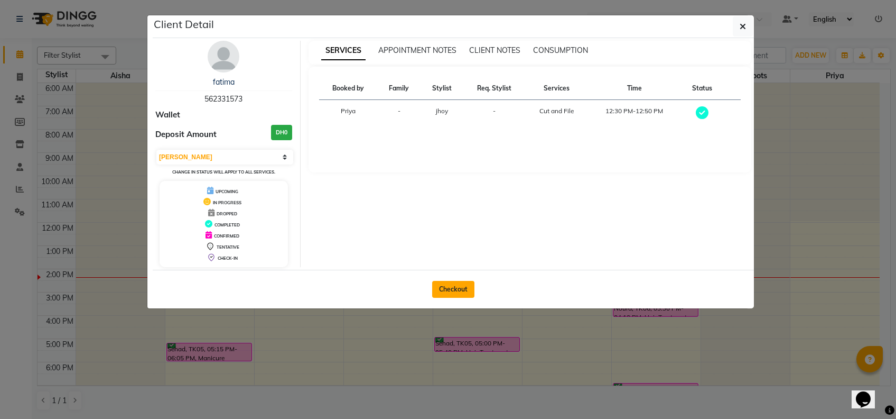
click at [458, 286] on button "Checkout" at bounding box center [453, 289] width 42 height 17
select select "service"
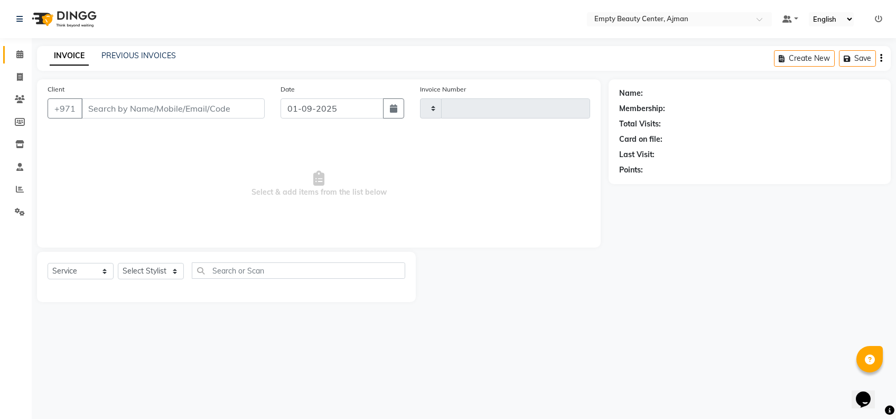
type input "2174"
select select "769"
type input "562331573"
select select "43428"
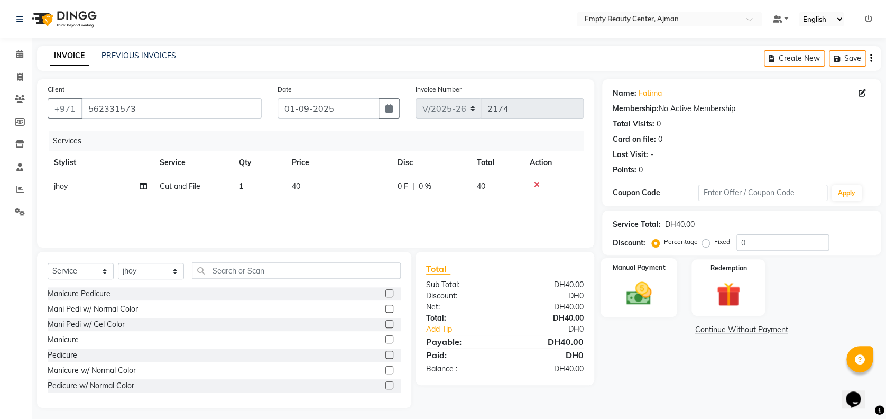
click at [672, 295] on div "Manual Payment" at bounding box center [638, 287] width 77 height 59
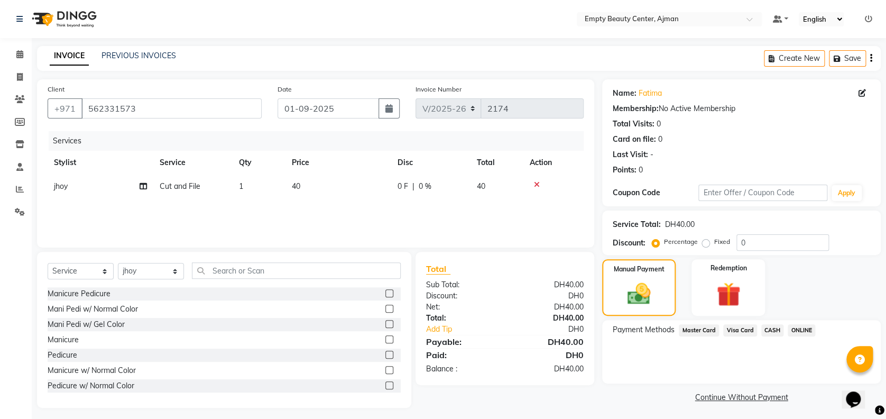
click at [705, 334] on span "Master Card" at bounding box center [699, 330] width 40 height 12
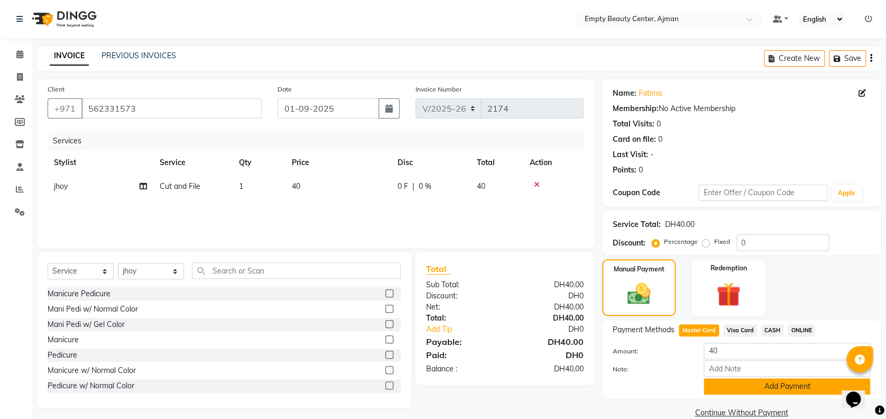
click at [762, 391] on button "Add Payment" at bounding box center [787, 386] width 166 height 16
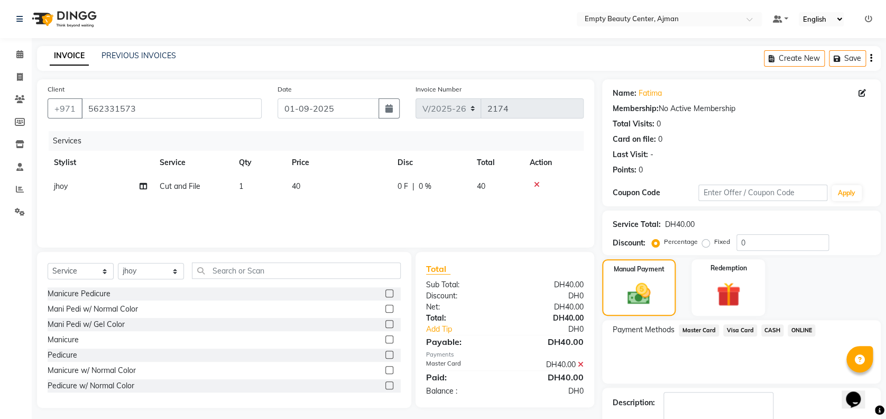
scroll to position [61, 0]
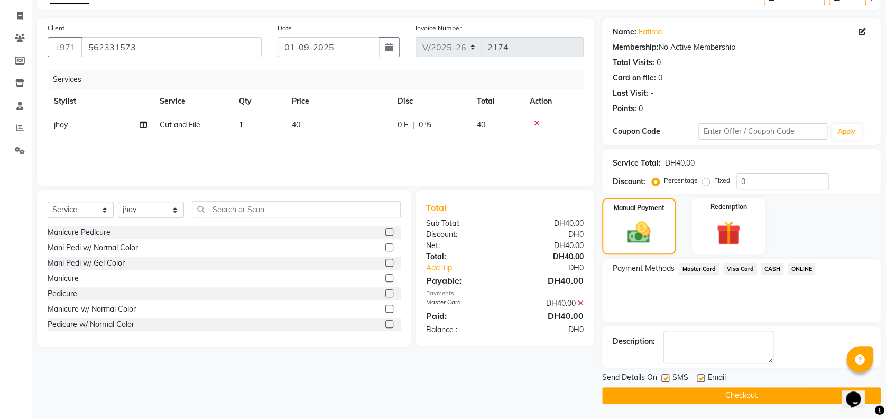
click at [734, 397] on button "Checkout" at bounding box center [741, 395] width 279 height 16
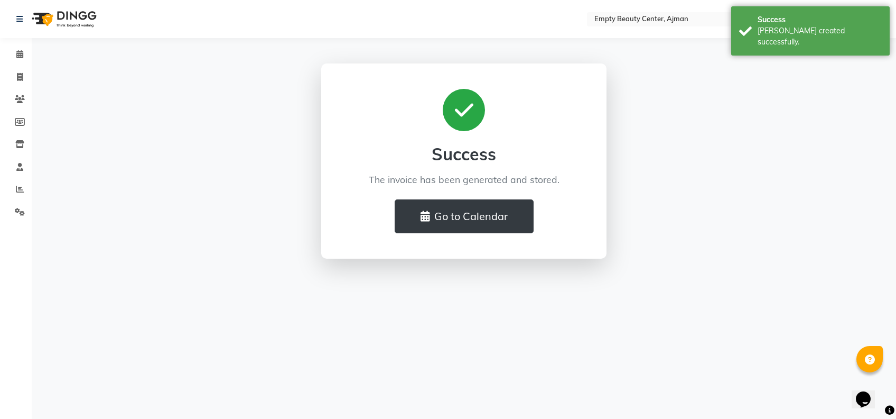
click at [630, 227] on div "Success The invoice has been generated and stored. Go to Calendar" at bounding box center [464, 160] width 603 height 195
click at [515, 220] on button "Go to Calendar" at bounding box center [464, 216] width 139 height 34
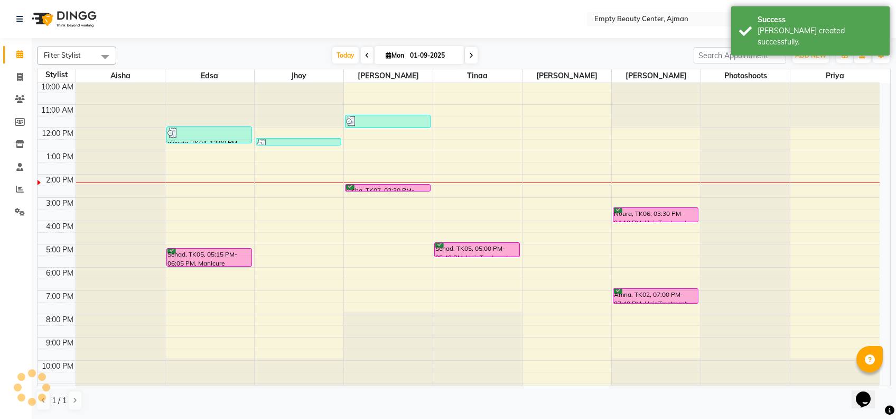
scroll to position [254, 0]
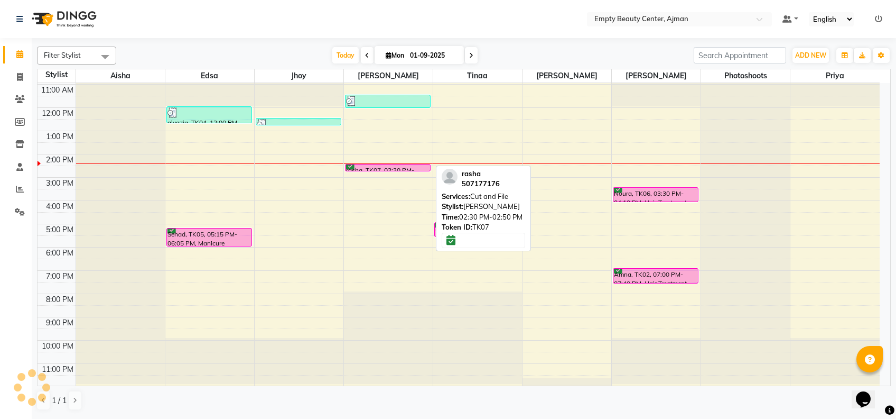
click at [406, 164] on div "rasha, TK07, 02:30 PM-02:50 PM, Cut and File" at bounding box center [388, 167] width 85 height 6
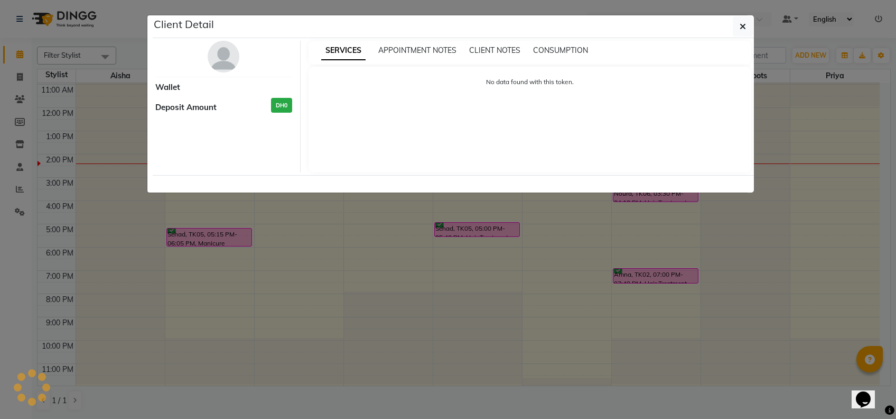
select select "6"
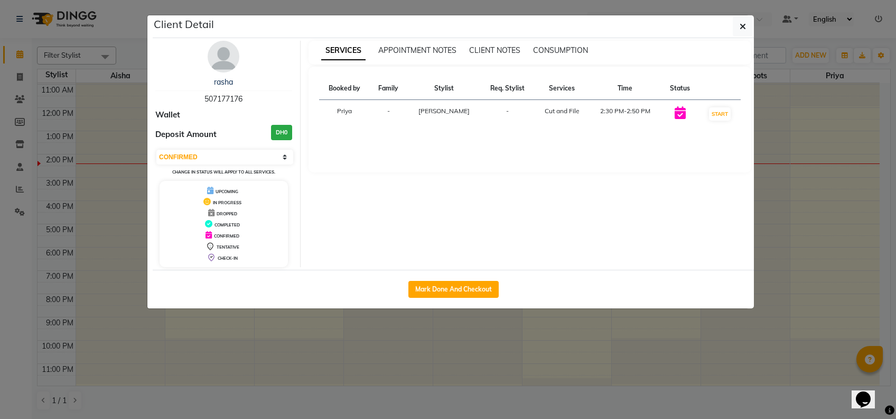
click at [495, 364] on ngb-modal-window "Client Detail rasha 507177176 Wallet Deposit Amount DH0 Select IN SERVICE CONFI…" at bounding box center [448, 209] width 896 height 419
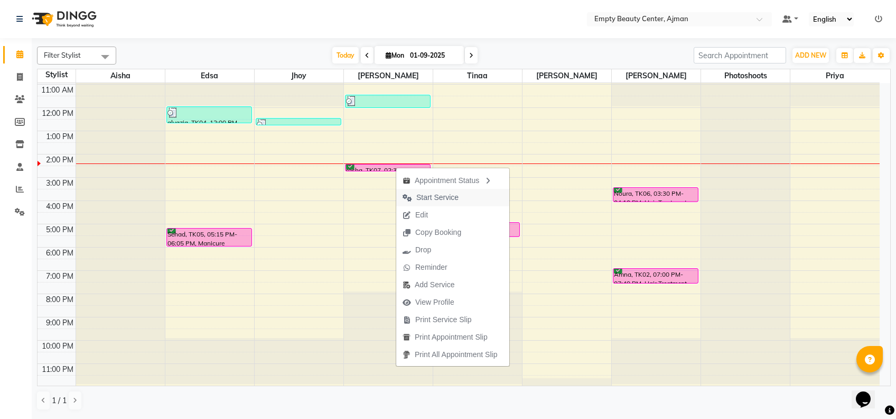
click at [471, 198] on button "Start Service" at bounding box center [452, 197] width 113 height 17
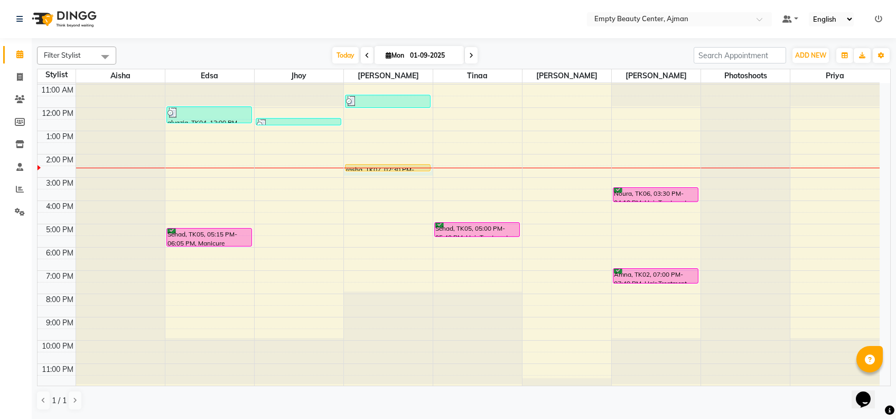
click at [410, 168] on div at bounding box center [388, 168] width 89 height 1
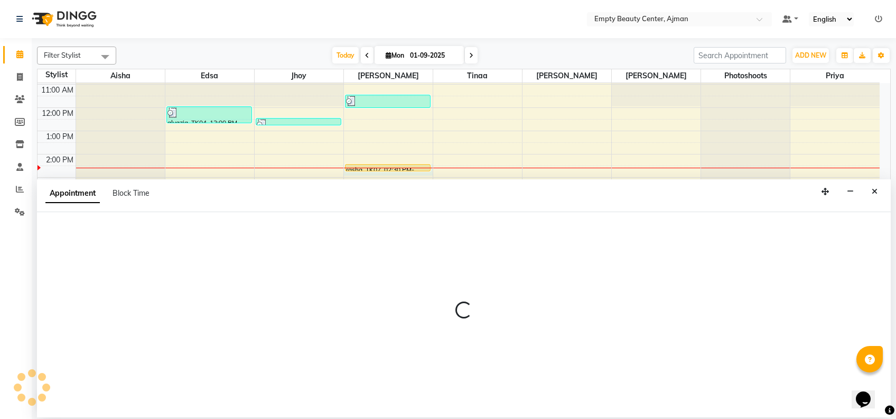
select select "12545"
select select "tentative"
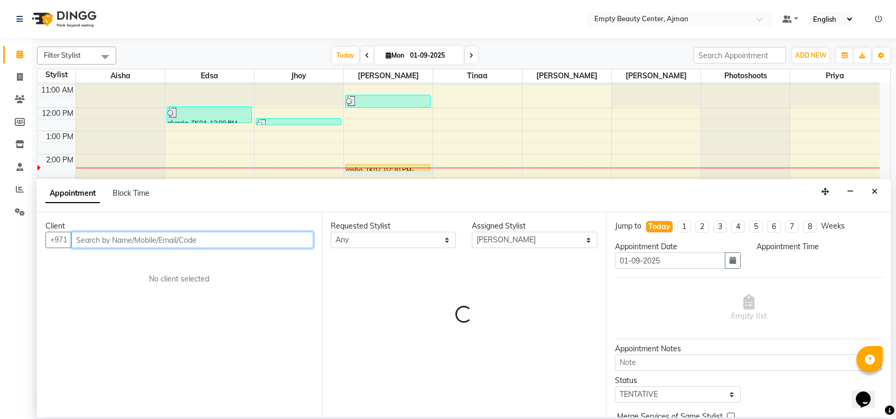
select select "870"
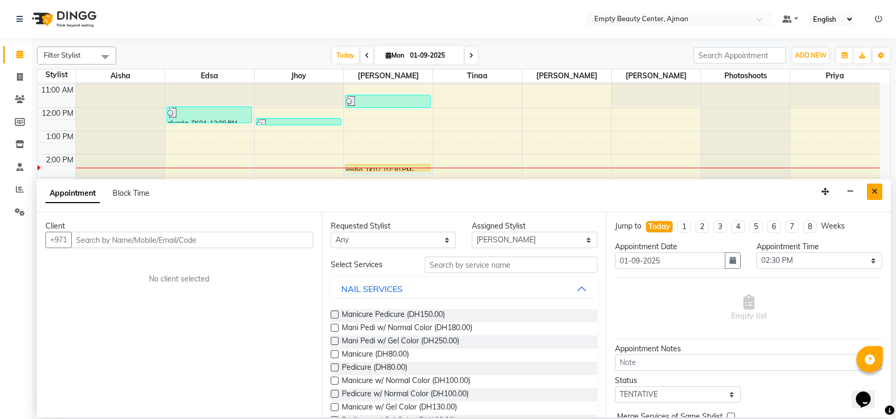
click at [880, 195] on button "Close" at bounding box center [874, 191] width 15 height 16
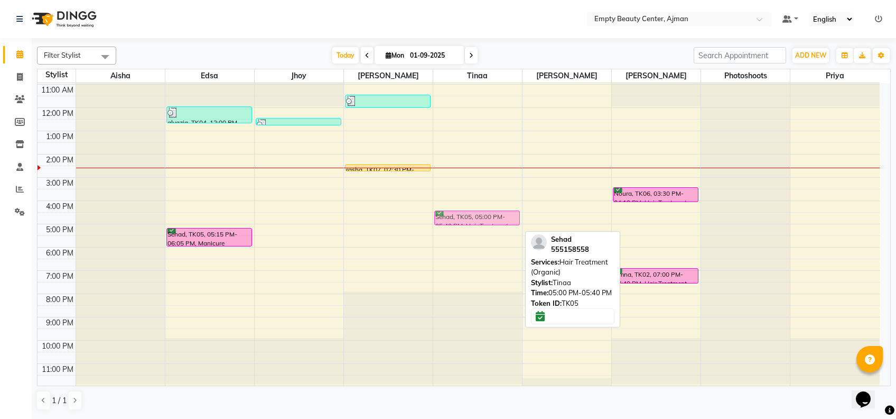
drag, startPoint x: 454, startPoint y: 226, endPoint x: 448, endPoint y: 219, distance: 8.7
click at [448, 219] on div "Sehad, TK05, 05:00 PM-05:40 PM, Hair Treatment (Organic) Sehad, TK05, 05:00 PM-…" at bounding box center [477, 108] width 89 height 558
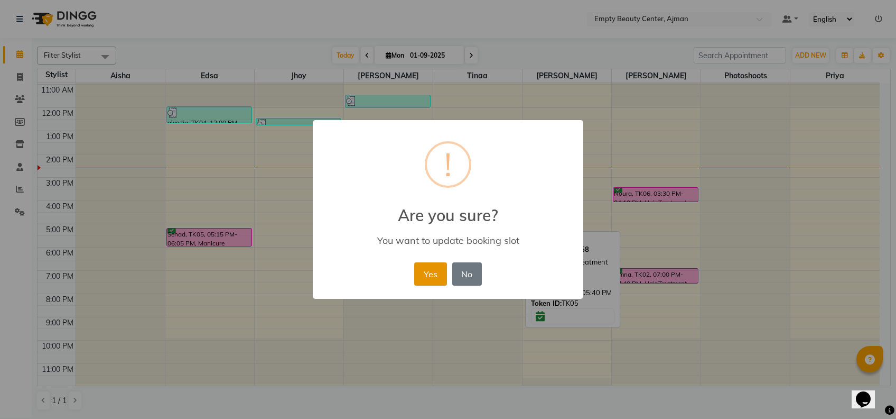
click at [432, 270] on button "Yes" at bounding box center [430, 273] width 32 height 23
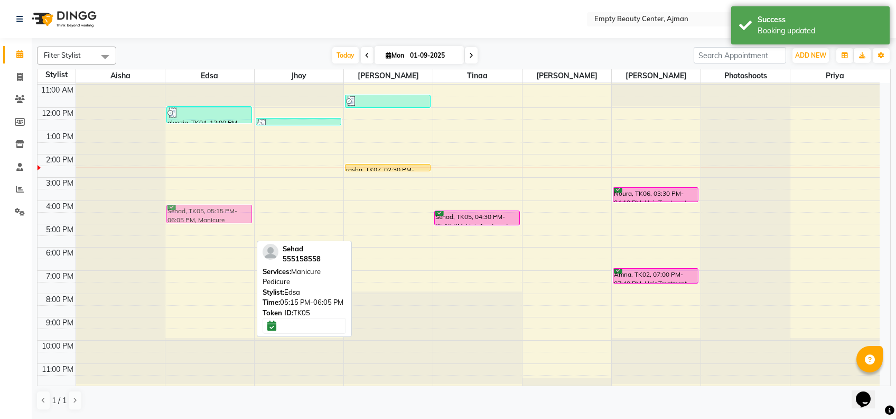
drag, startPoint x: 205, startPoint y: 235, endPoint x: 203, endPoint y: 210, distance: 24.9
click at [203, 210] on div "alyazia, TK04, 12:00 PM-12:45 PM, Manicure w/ Normal Color Sehad, TK05, 05:15 P…" at bounding box center [209, 108] width 89 height 558
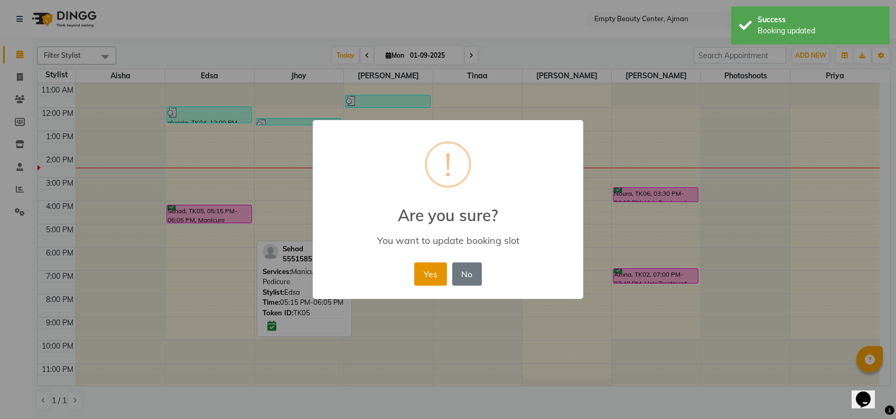
click at [424, 275] on button "Yes" at bounding box center [430, 273] width 32 height 23
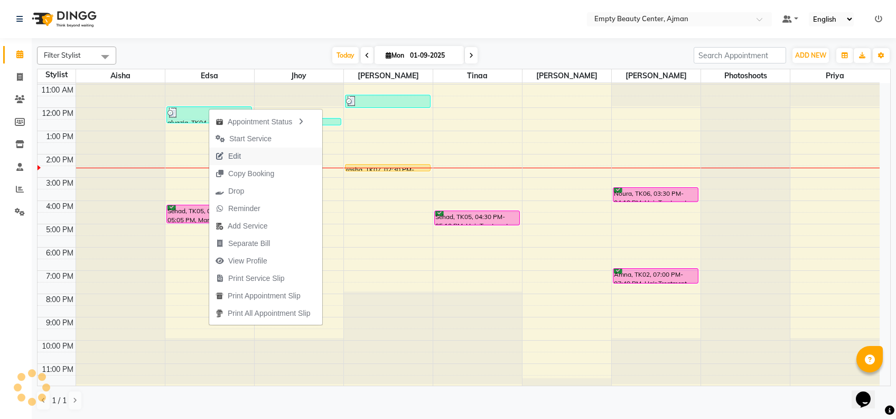
click at [284, 154] on button "Edit" at bounding box center [265, 155] width 113 height 17
select select "tentative"
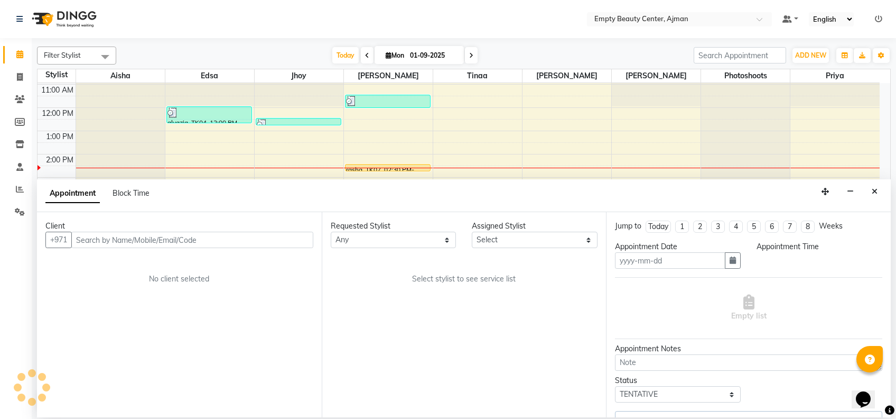
type input "01-09-2025"
select select "confirm booking"
select select "975"
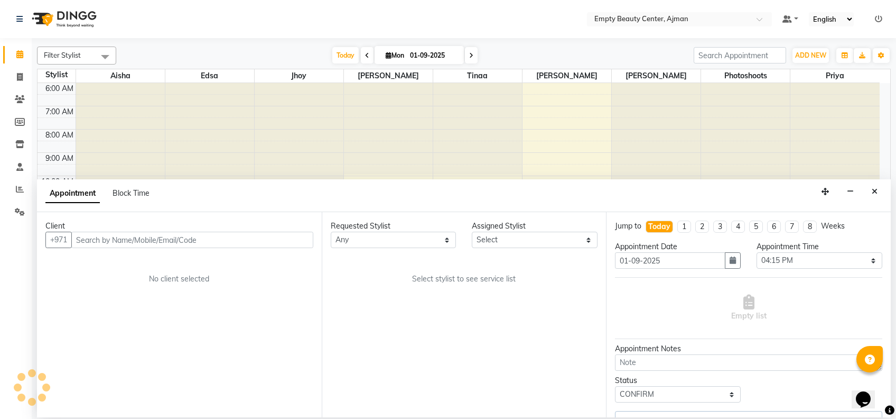
select select "18086"
select select "1181"
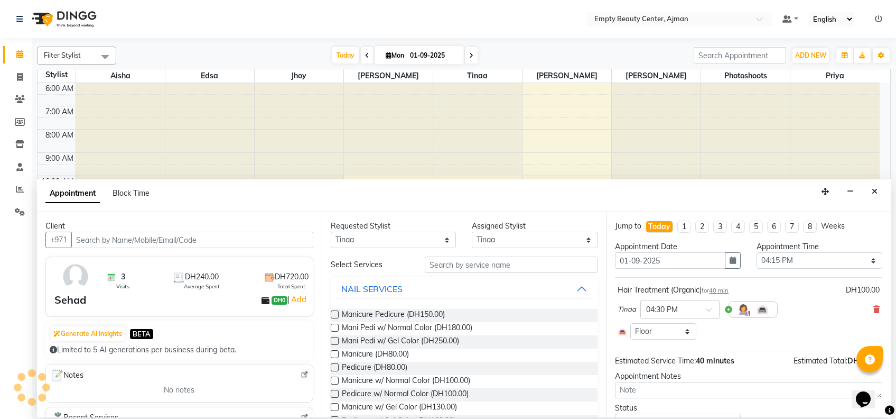
select select "1181"
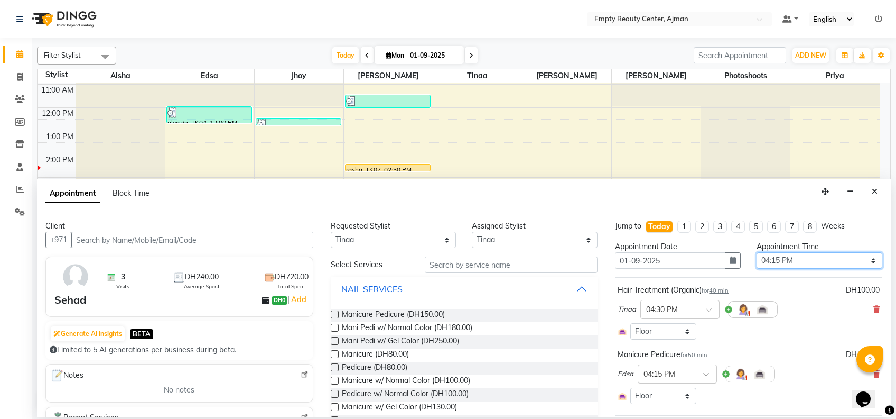
click at [784, 263] on select "Select 01:00 AM 01:15 AM 01:30 AM 01:45 AM 02:00 AM 02:15 AM 02:30 AM 02:45 AM …" at bounding box center [820, 260] width 126 height 16
select select "990"
click at [757, 252] on select "Select 01:00 AM 01:15 AM 01:30 AM 01:45 AM 02:00 AM 02:15 AM 02:30 AM 02:45 AM …" at bounding box center [820, 260] width 126 height 16
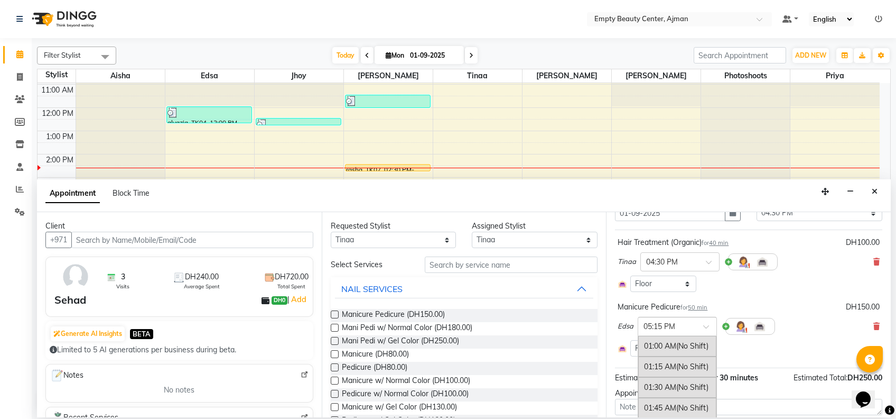
click at [680, 322] on input "text" at bounding box center [667, 325] width 47 height 11
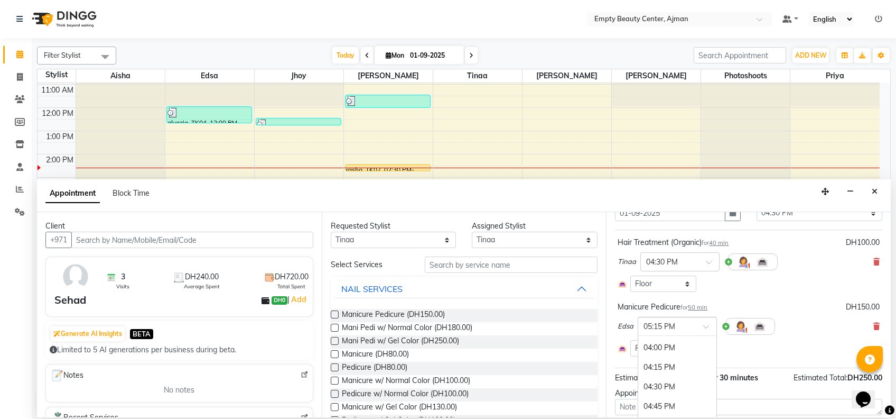
scroll to position [1217, 0]
click at [681, 391] on div "04:30 PM" at bounding box center [677, 391] width 78 height 20
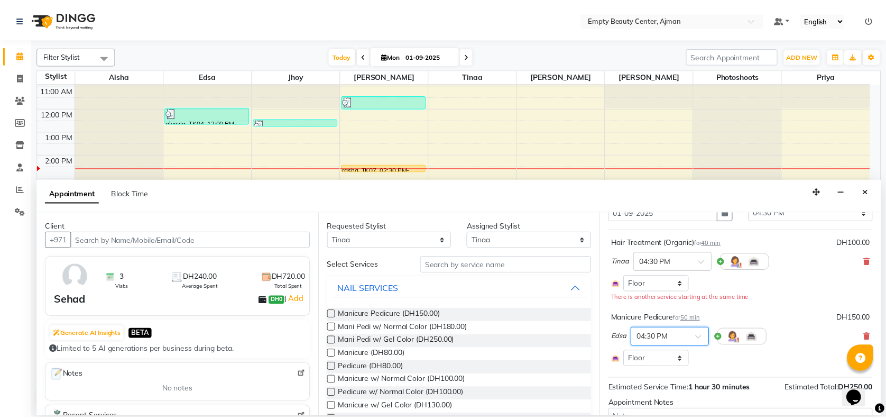
scroll to position [123, 0]
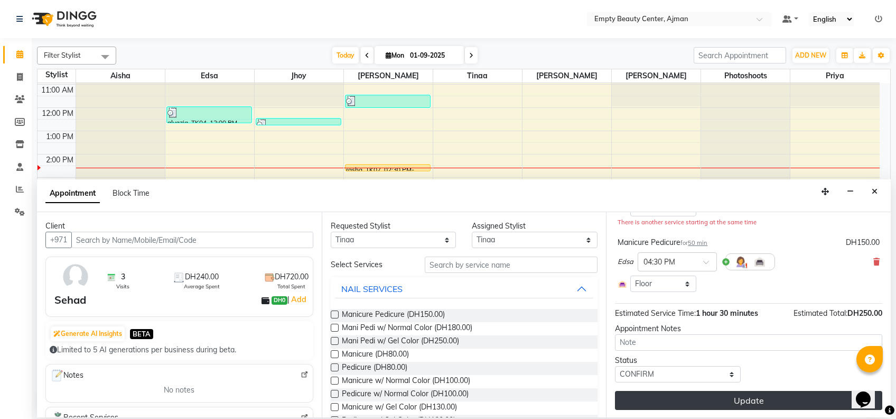
click at [704, 391] on button "Update" at bounding box center [748, 400] width 267 height 19
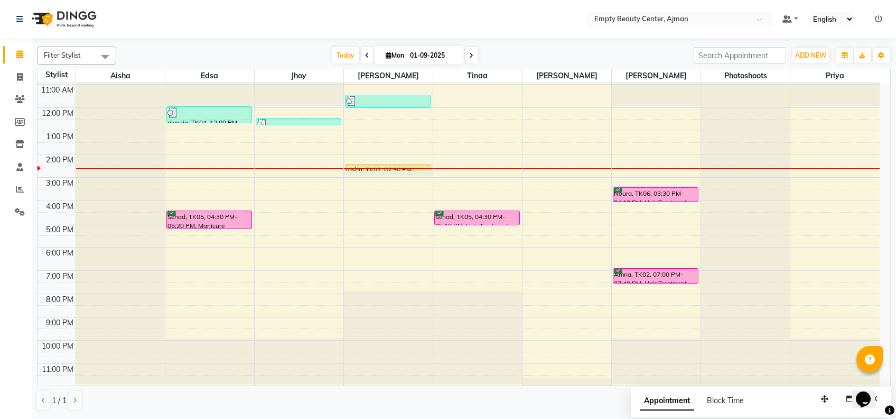
click at [387, 168] on div at bounding box center [388, 168] width 89 height 1
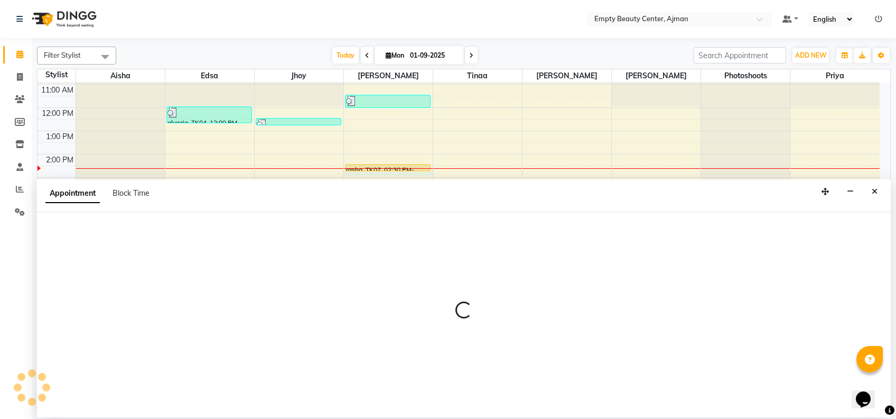
select select "12545"
select select "tentative"
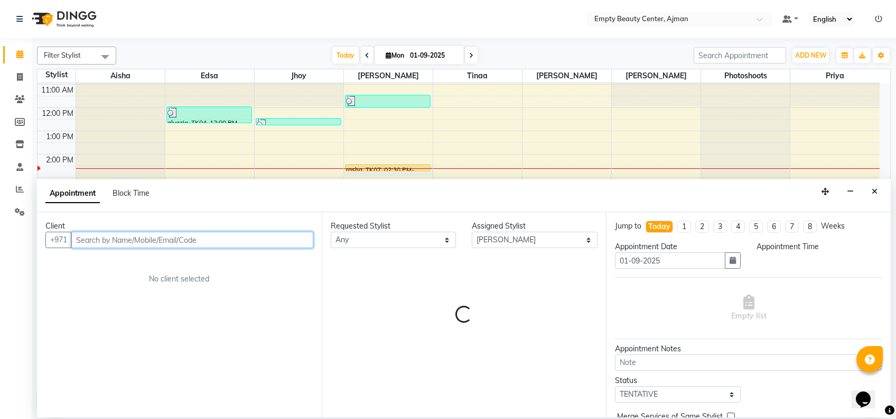
select select "870"
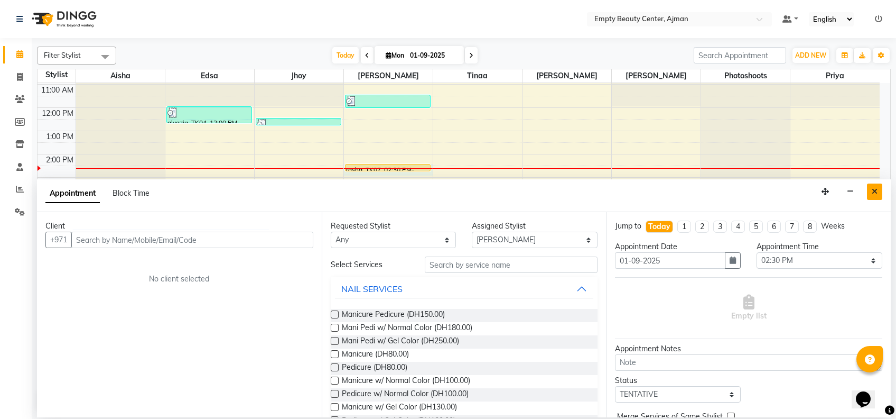
click at [873, 186] on button "Close" at bounding box center [874, 191] width 15 height 16
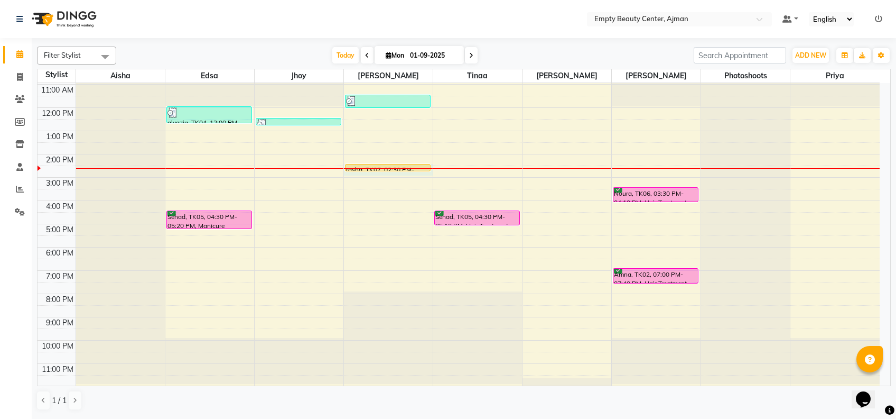
click at [367, 168] on div at bounding box center [388, 168] width 89 height 1
select select "12545"
select select "870"
select select "tentative"
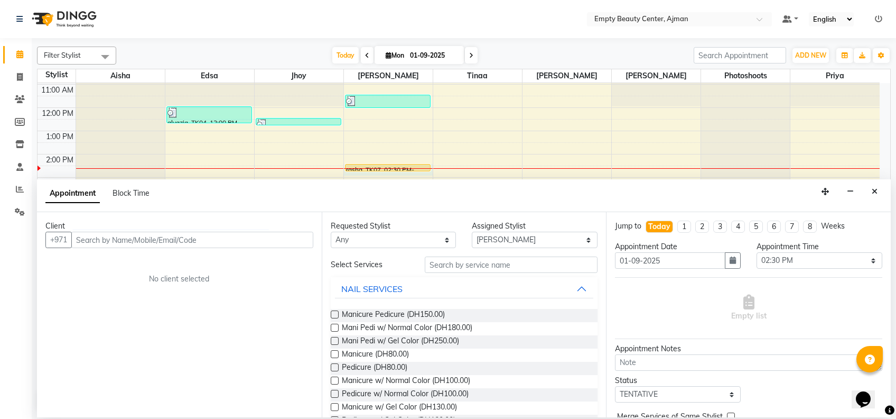
click at [884, 187] on div "Appointment Block Time" at bounding box center [464, 195] width 854 height 33
click at [880, 189] on button "Close" at bounding box center [874, 191] width 15 height 16
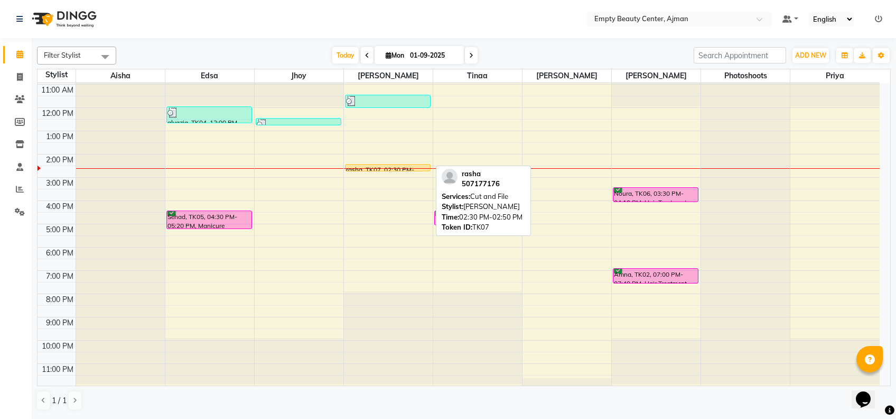
click at [361, 165] on div "rasha, TK07, 02:30 PM-02:50 PM, Cut and File" at bounding box center [388, 167] width 85 height 6
select select "1"
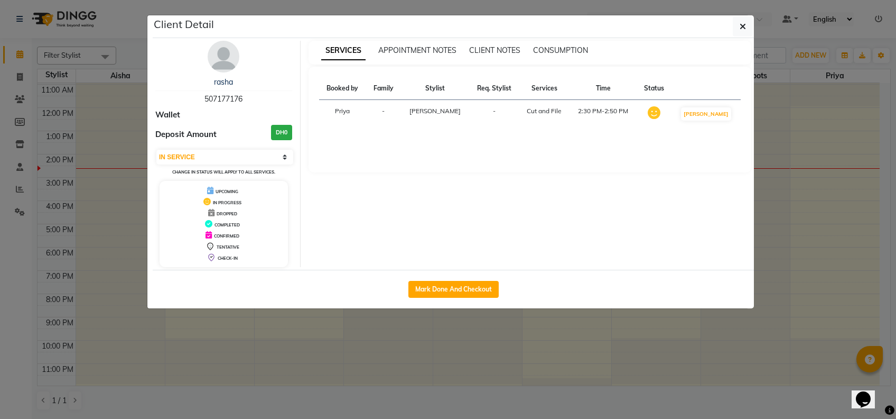
click at [463, 297] on div "Mark Done And Checkout" at bounding box center [453, 289] width 601 height 39
click at [450, 287] on button "Mark Done And Checkout" at bounding box center [454, 289] width 90 height 17
select select "service"
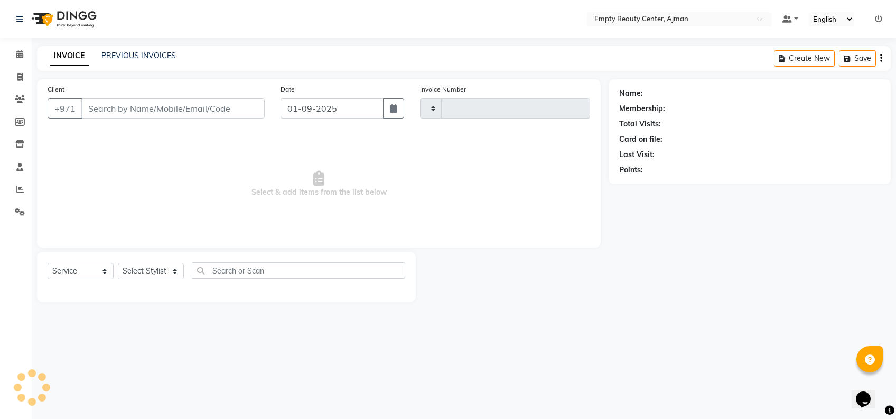
type input "2175"
select select "769"
type input "507177176"
select select "12545"
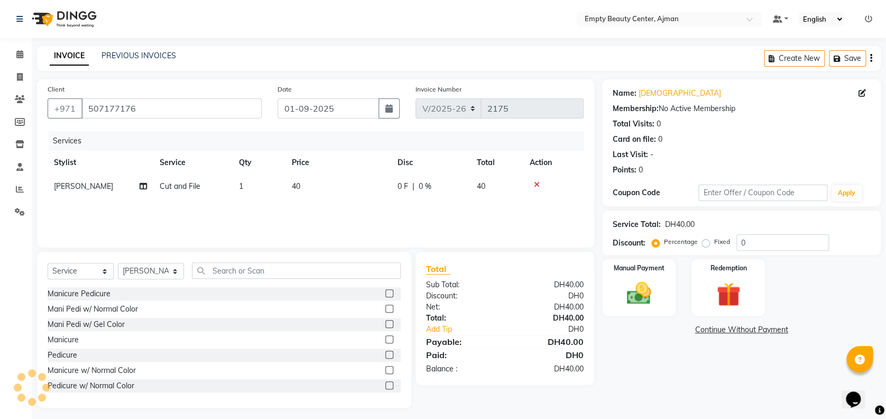
scroll to position [4, 0]
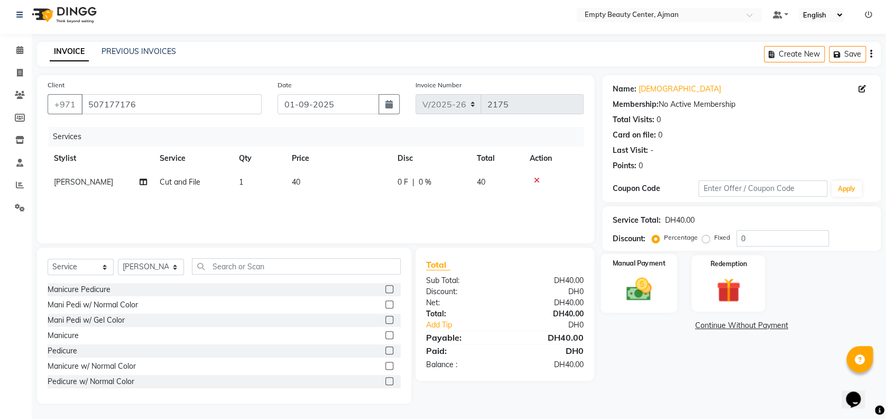
click at [635, 294] on img at bounding box center [638, 288] width 41 height 29
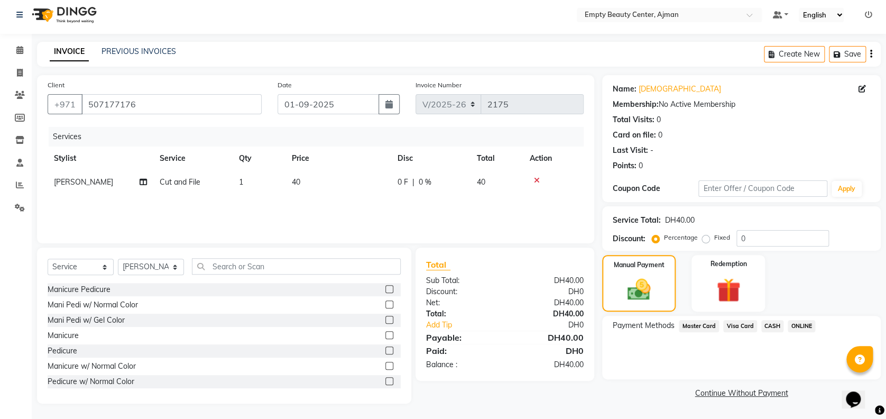
click at [773, 325] on span "CASH" at bounding box center [772, 326] width 23 height 12
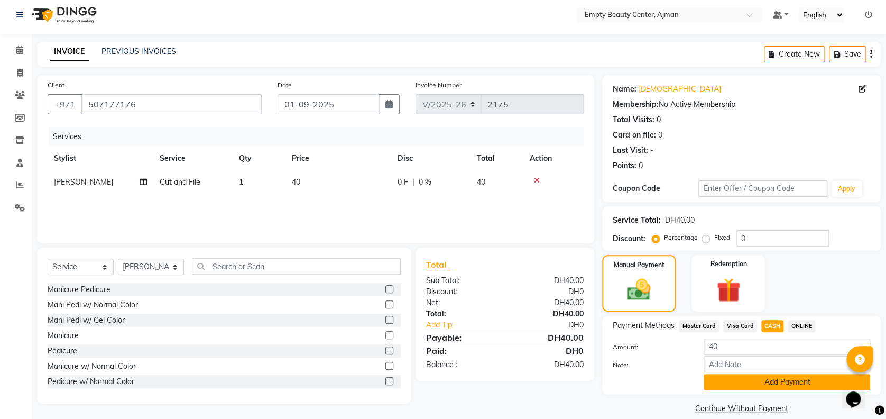
click at [791, 386] on button "Add Payment" at bounding box center [787, 382] width 166 height 16
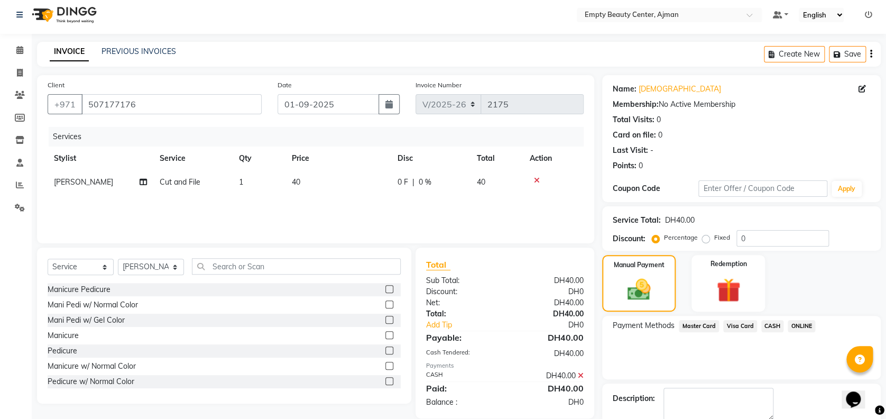
scroll to position [61, 0]
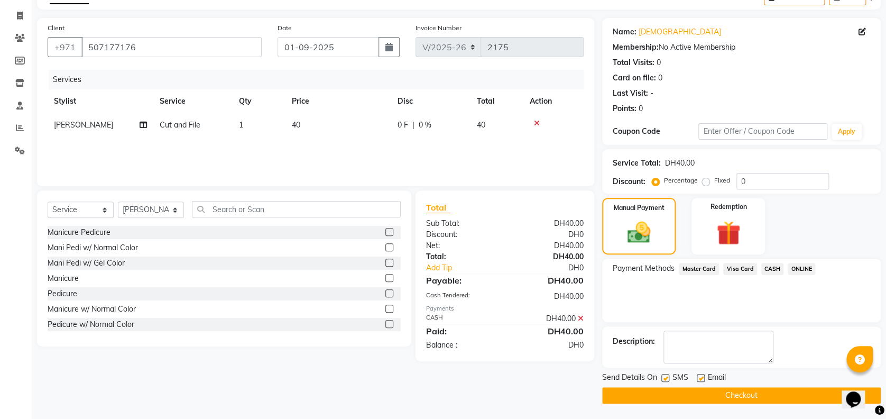
click at [765, 396] on button "Checkout" at bounding box center [741, 395] width 279 height 16
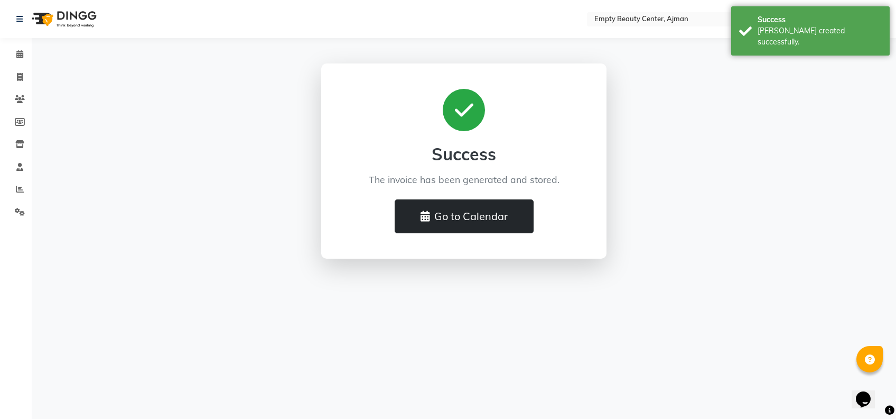
click at [501, 216] on button "Go to Calendar" at bounding box center [464, 216] width 139 height 34
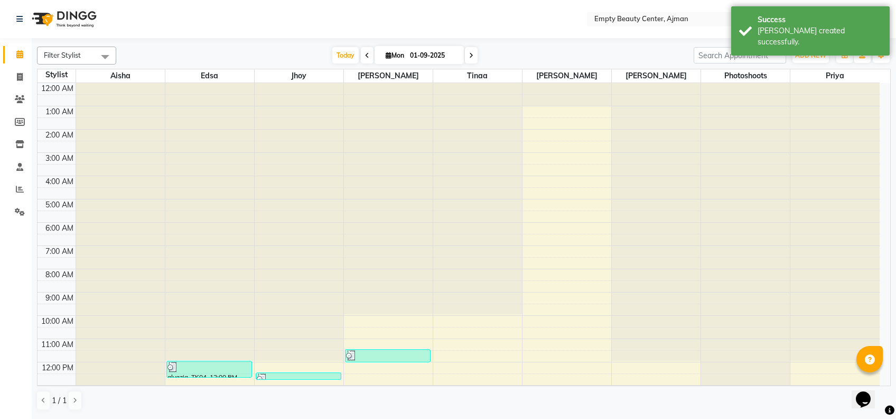
scroll to position [254, 0]
